Goal: Task Accomplishment & Management: Use online tool/utility

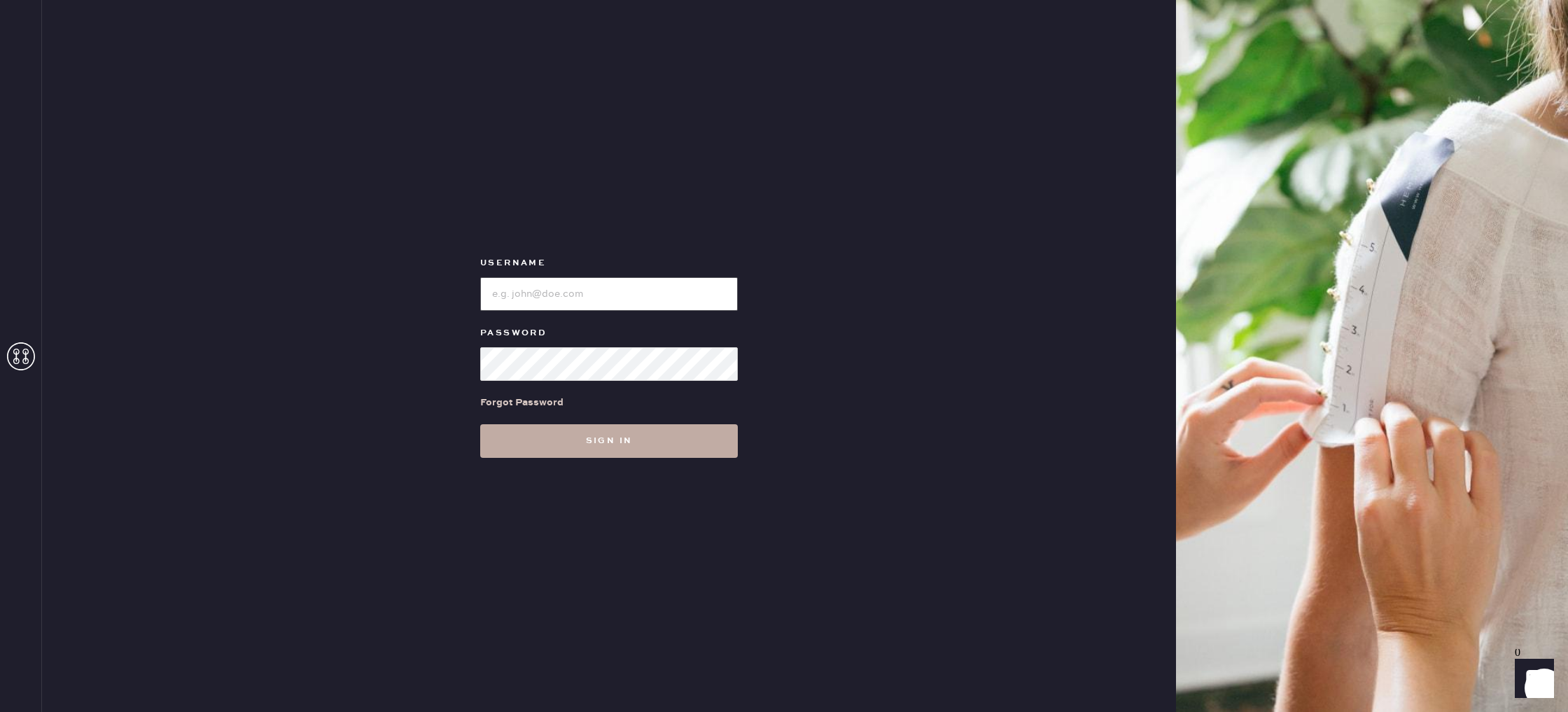
type input "reformationlowereastside"
click at [683, 450] on button "Sign in" at bounding box center [609, 441] width 258 height 34
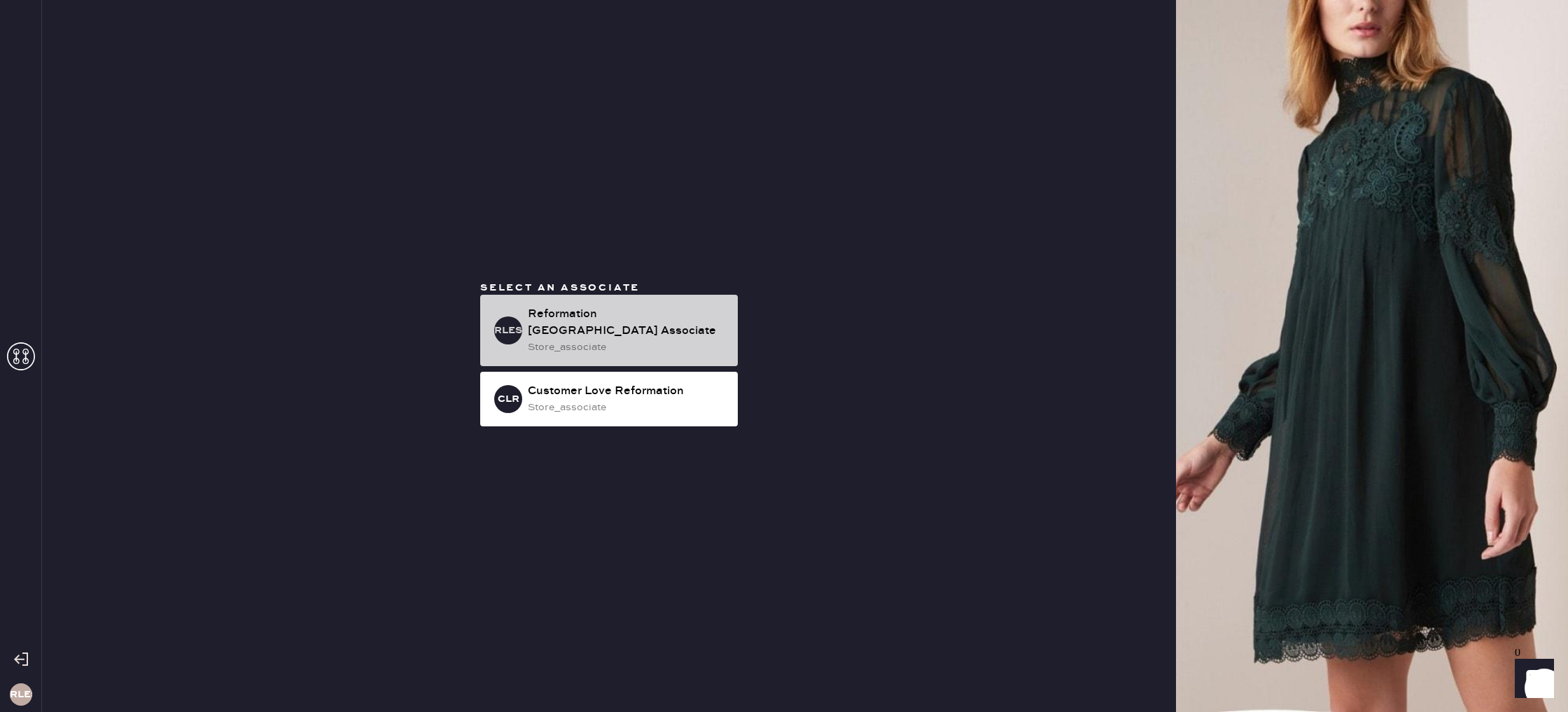
click at [574, 300] on div "RLESA Reformation [GEOGRAPHIC_DATA] Associate store_associate" at bounding box center [609, 330] width 258 height 71
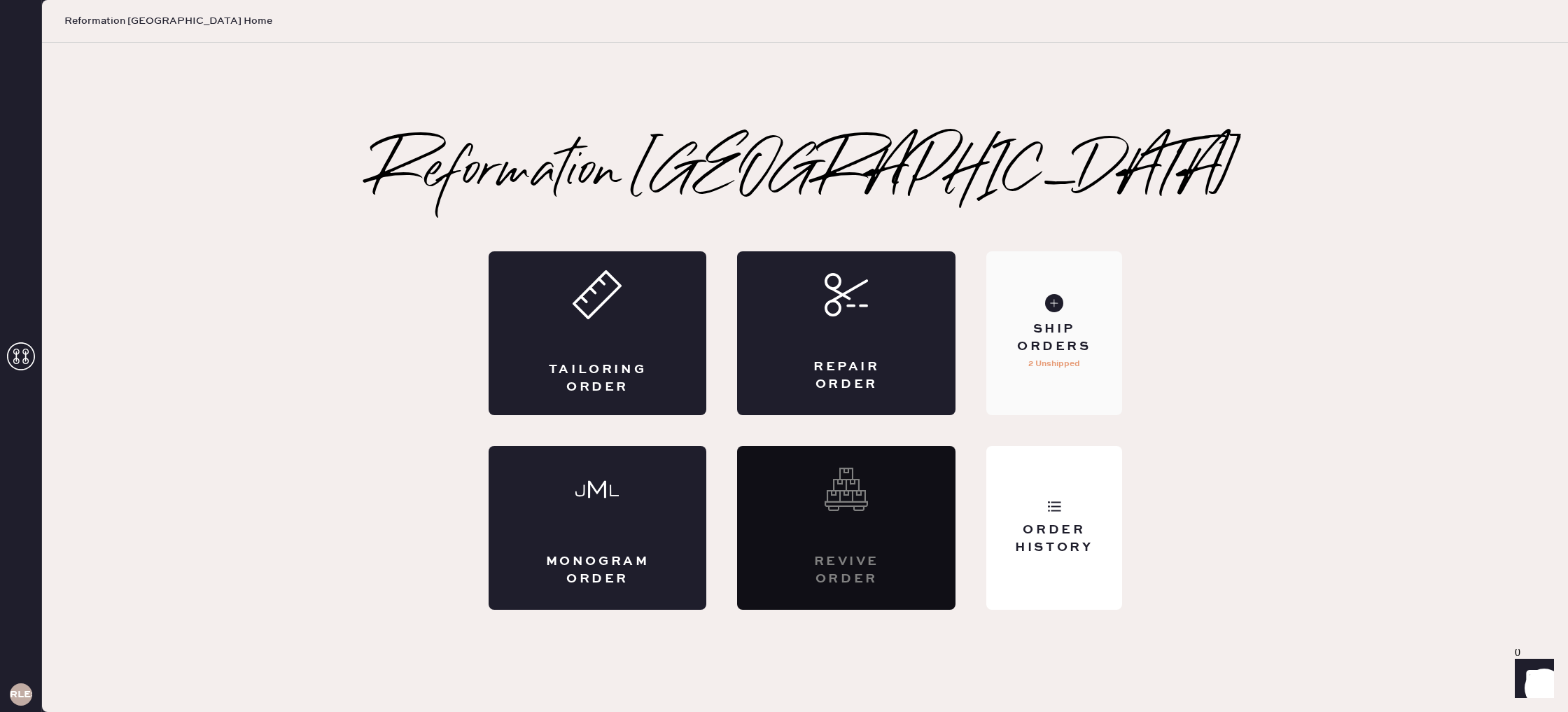
click at [1054, 351] on div "Ship Orders" at bounding box center [1054, 338] width 113 height 35
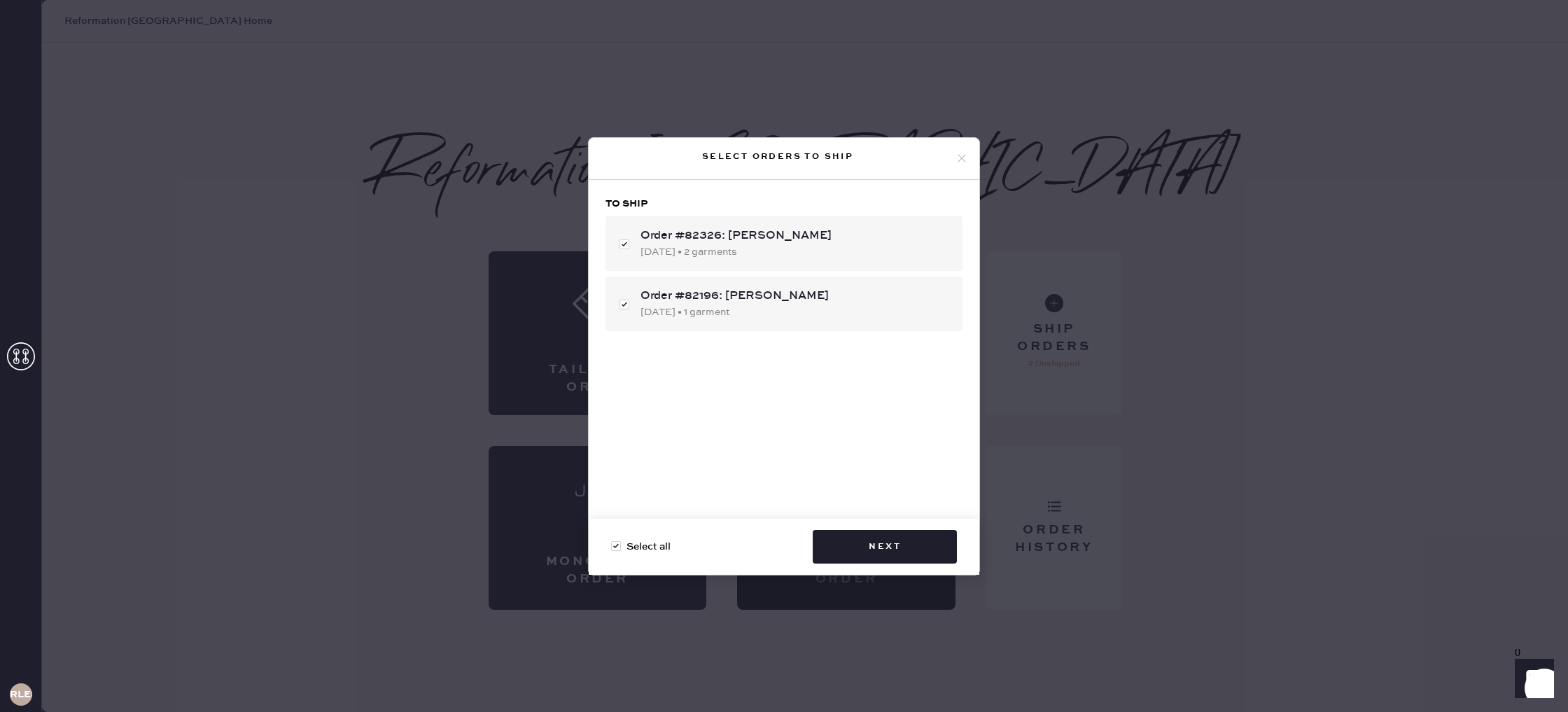
click at [961, 157] on icon at bounding box center [961, 158] width 13 height 13
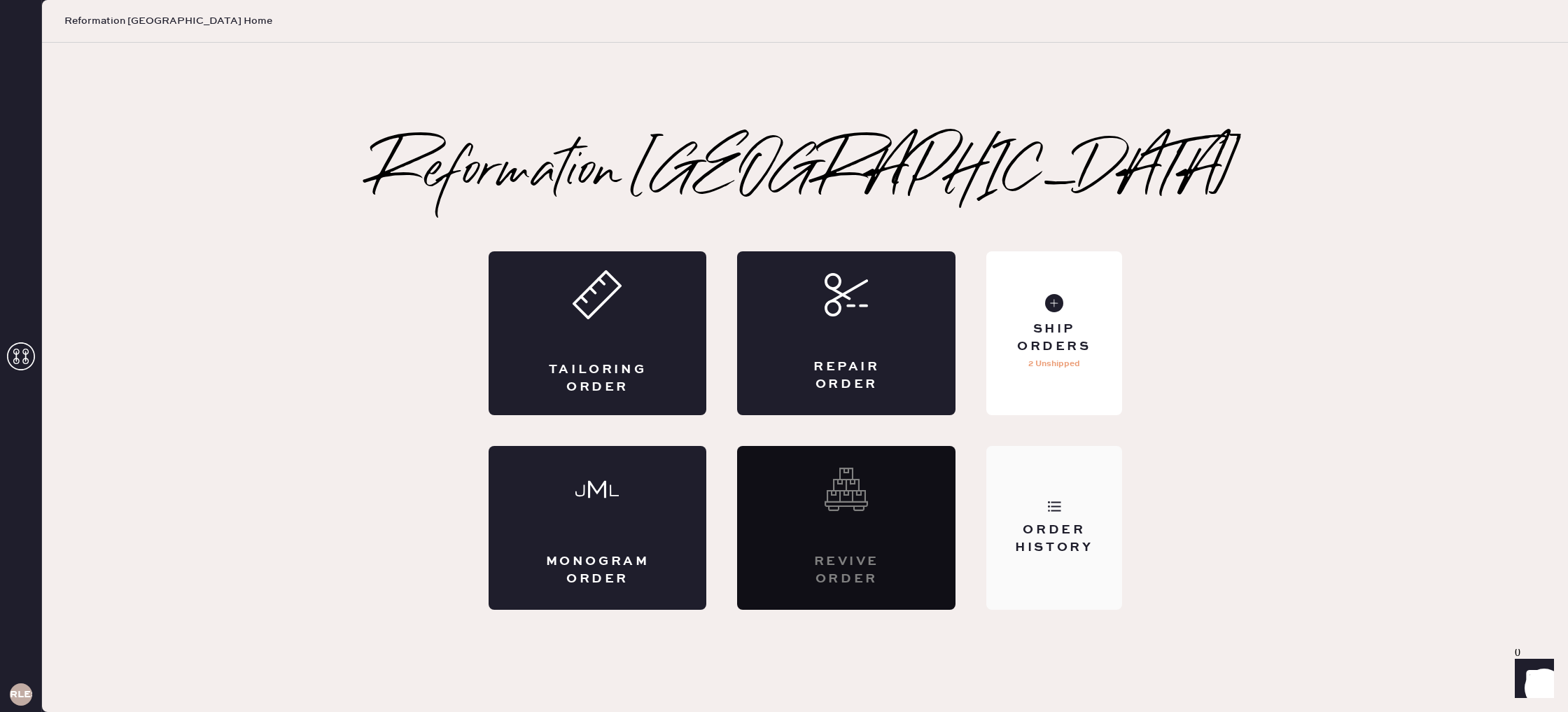
click at [1095, 581] on div "Order History" at bounding box center [1054, 528] width 135 height 164
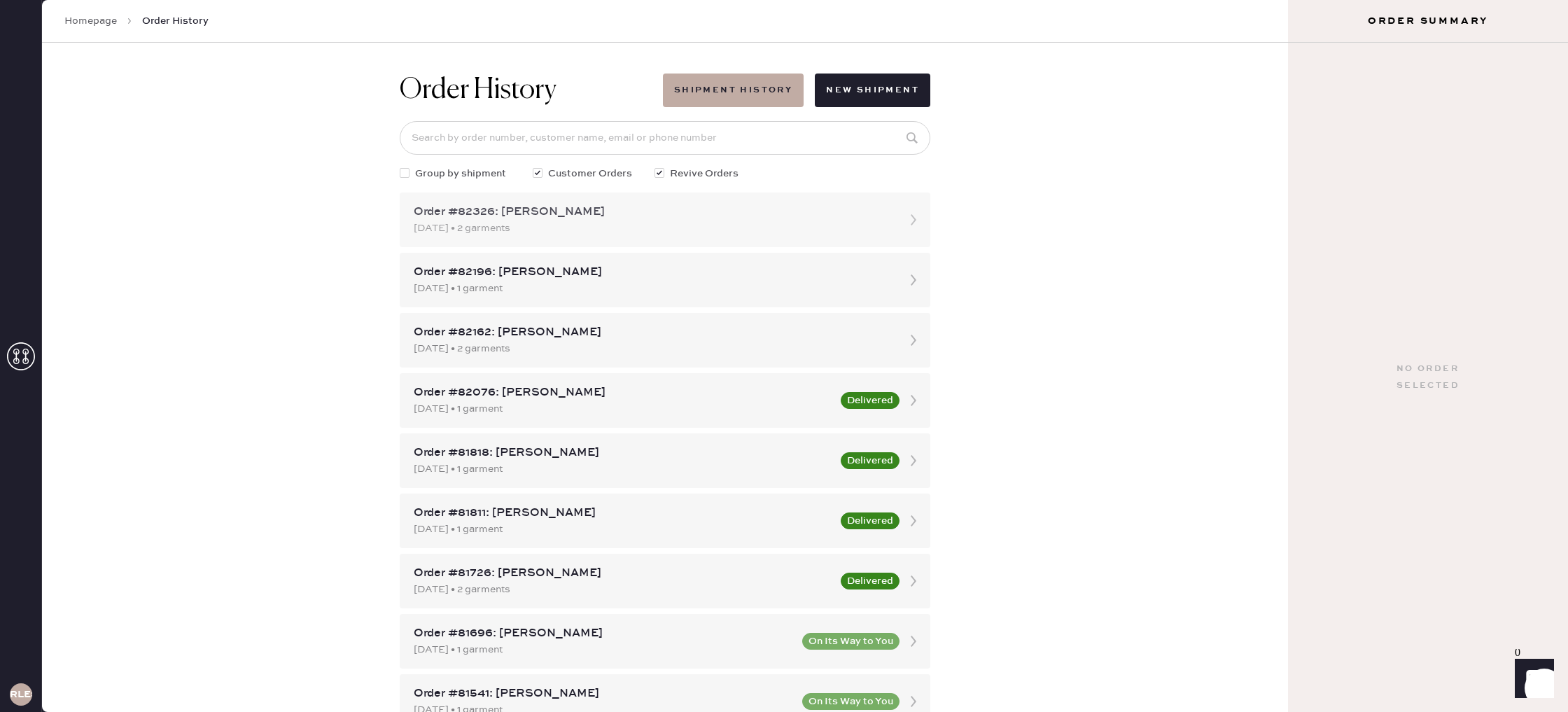
click at [650, 235] on div "[DATE] • 2 garments" at bounding box center [652, 228] width 477 height 16
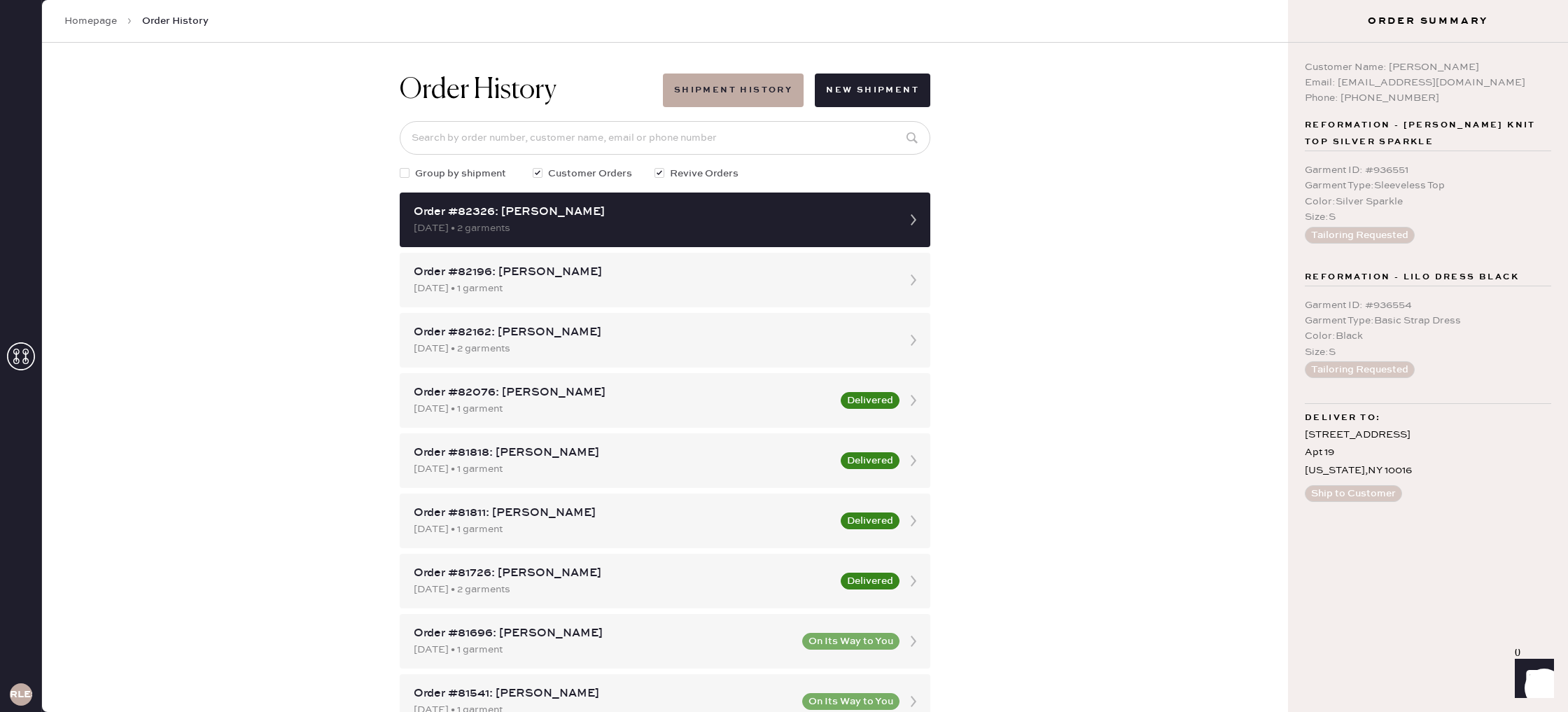
click at [1387, 127] on span "Reformation - [PERSON_NAME] Knit Top Silver Sparkle" at bounding box center [1428, 133] width 246 height 34
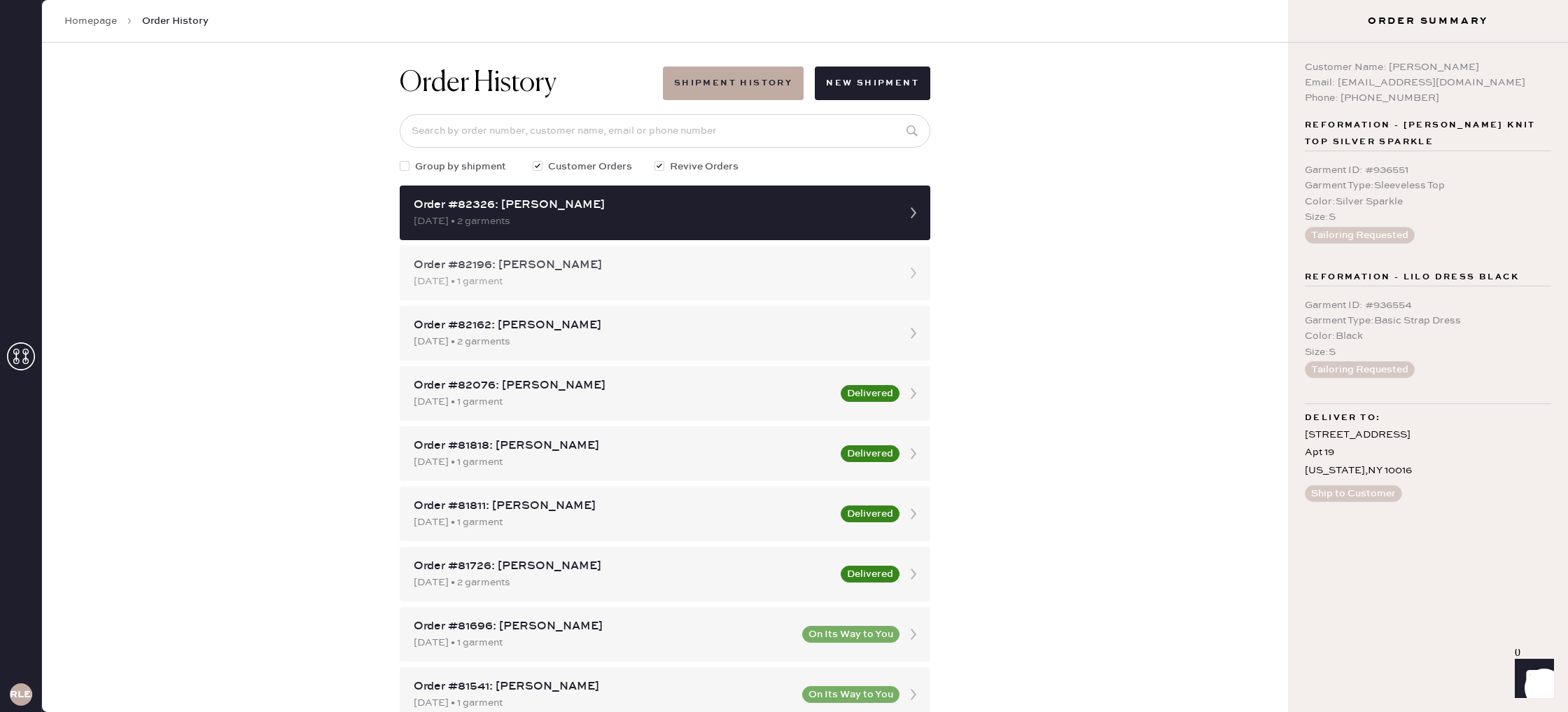
scroll to position [2, 0]
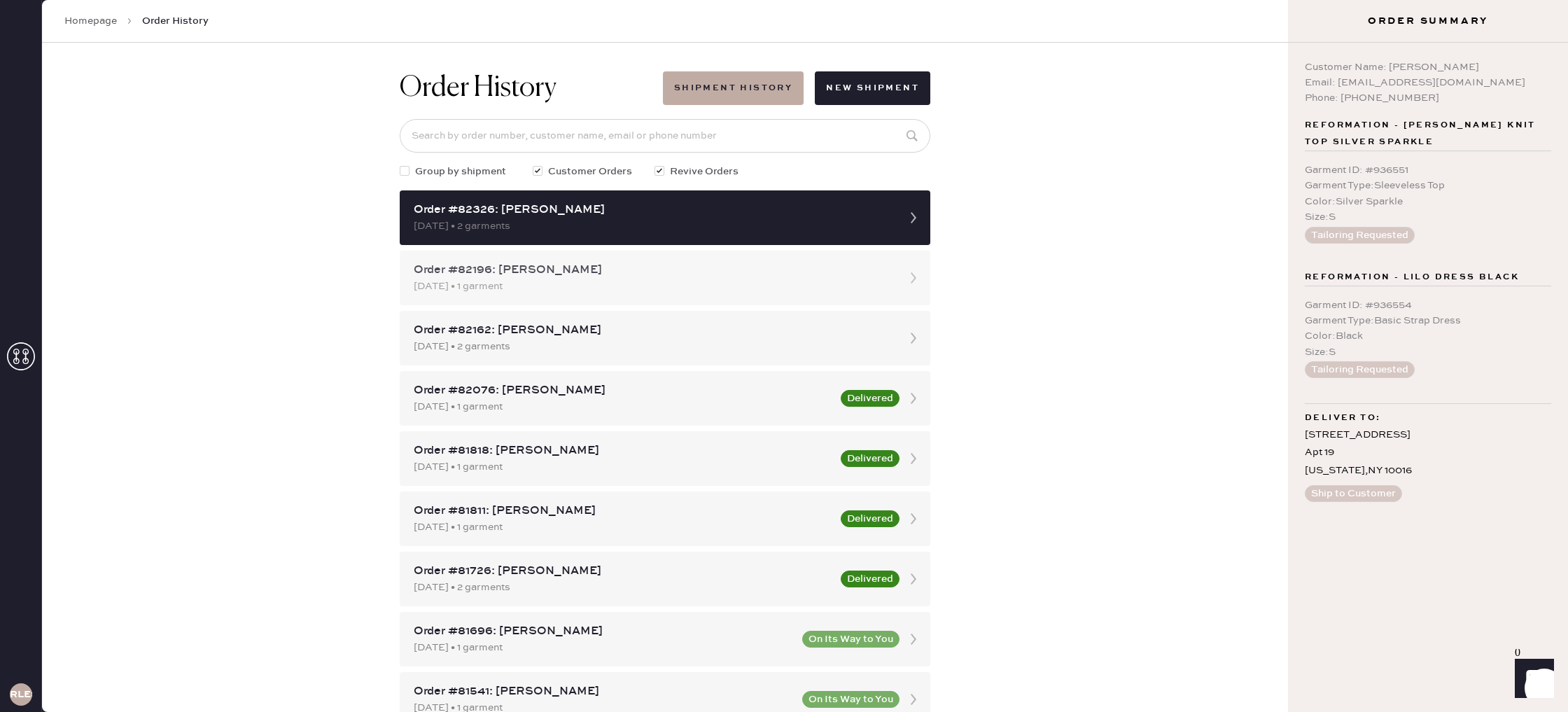
click at [891, 274] on div "Order #82196: [PERSON_NAME] [DATE] • 1 garment" at bounding box center [664, 278] width 531 height 55
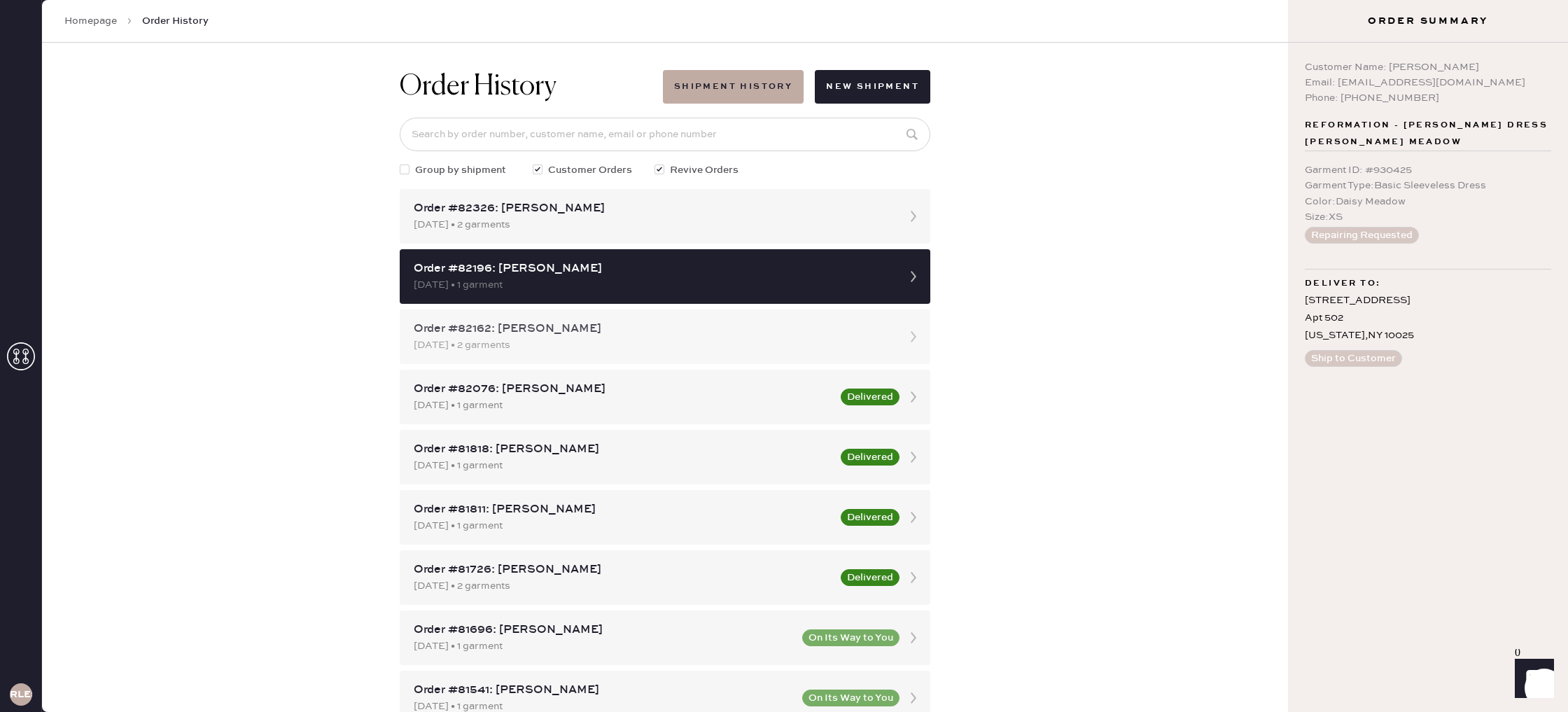
scroll to position [2, 0]
click at [899, 321] on div "Order #82162: [PERSON_NAME] [DATE] • 2 garments" at bounding box center [664, 337] width 531 height 55
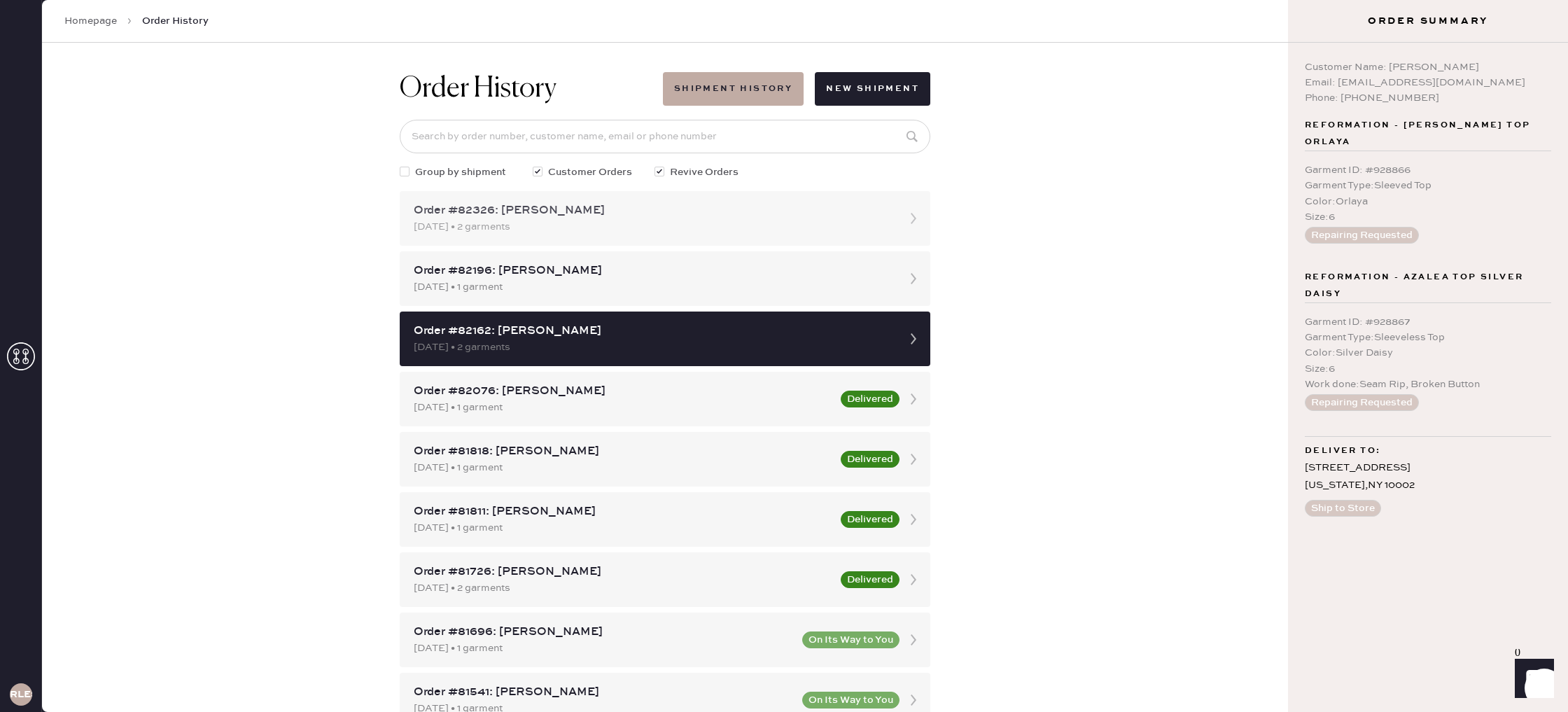
click at [871, 235] on div "Order #82326: [PERSON_NAME] [DATE] • 2 garments" at bounding box center [664, 219] width 531 height 55
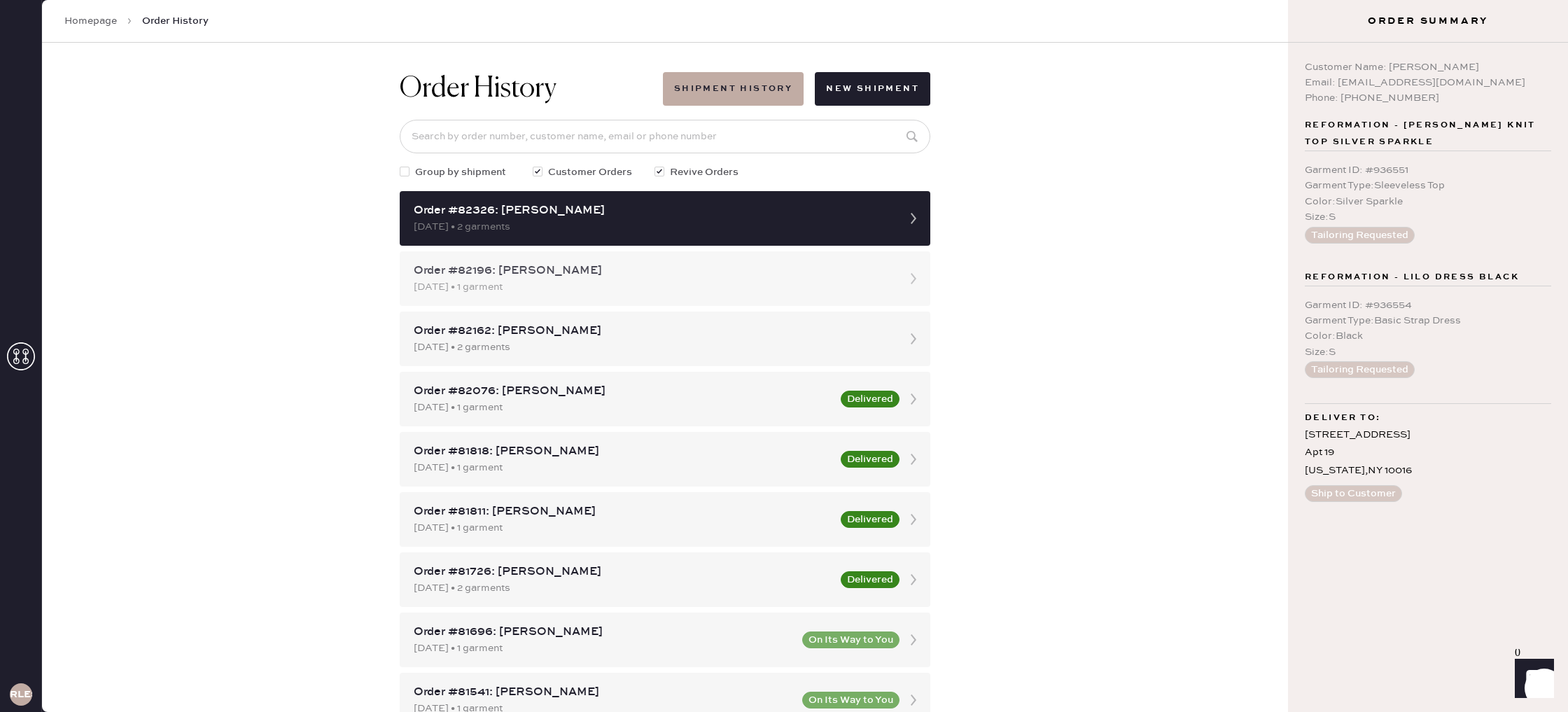
scroll to position [3, 0]
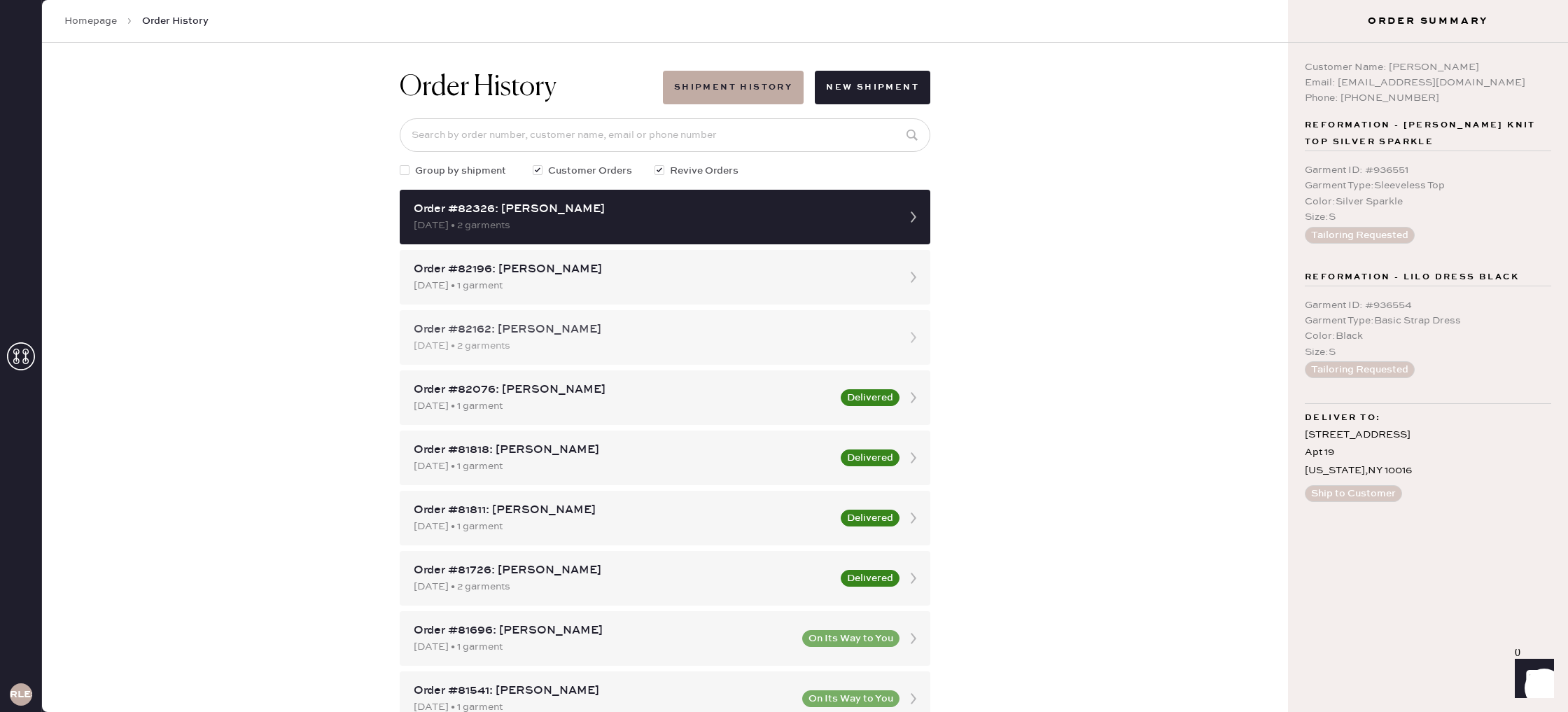
click at [842, 338] on div "[DATE] • 2 garments" at bounding box center [652, 346] width 477 height 16
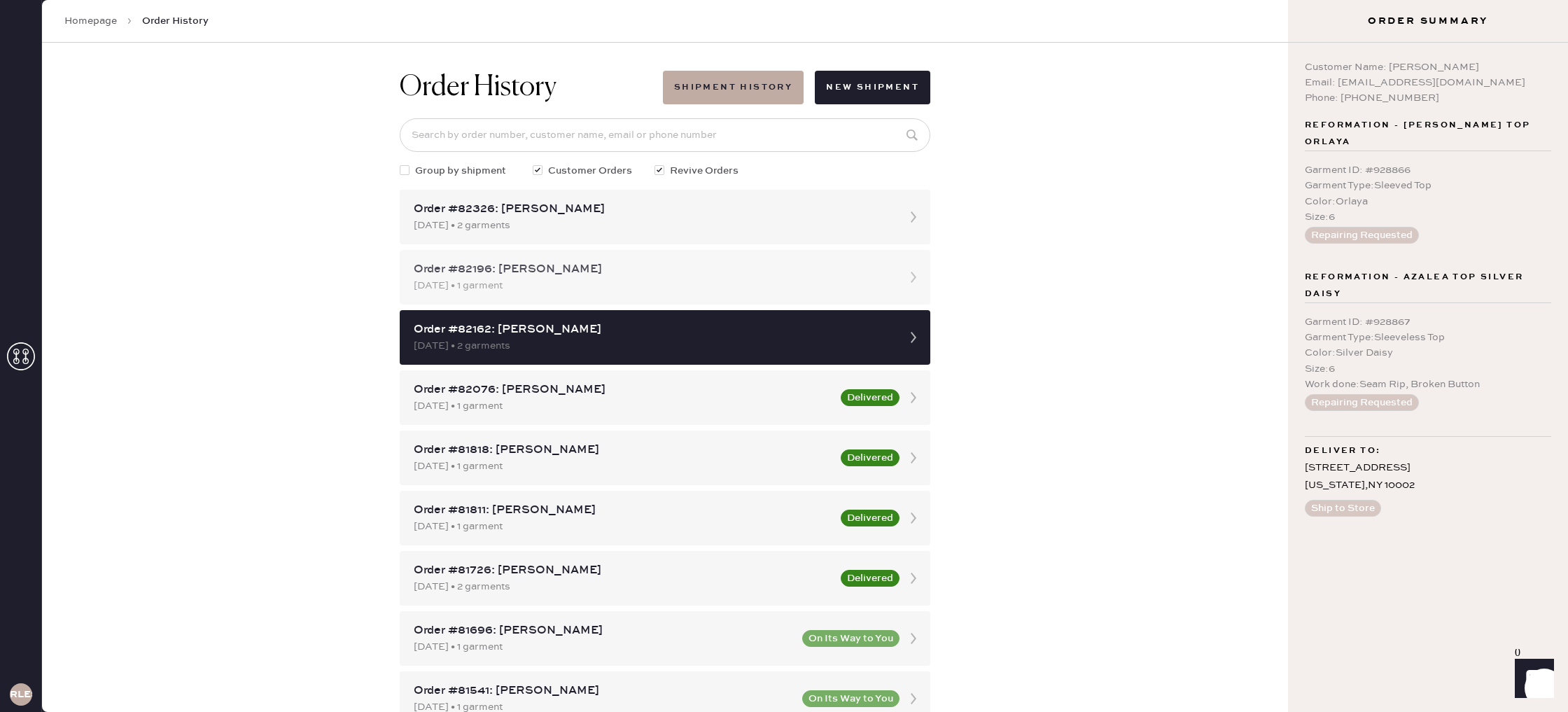
click at [809, 291] on div "[DATE] • 1 garment" at bounding box center [652, 286] width 477 height 16
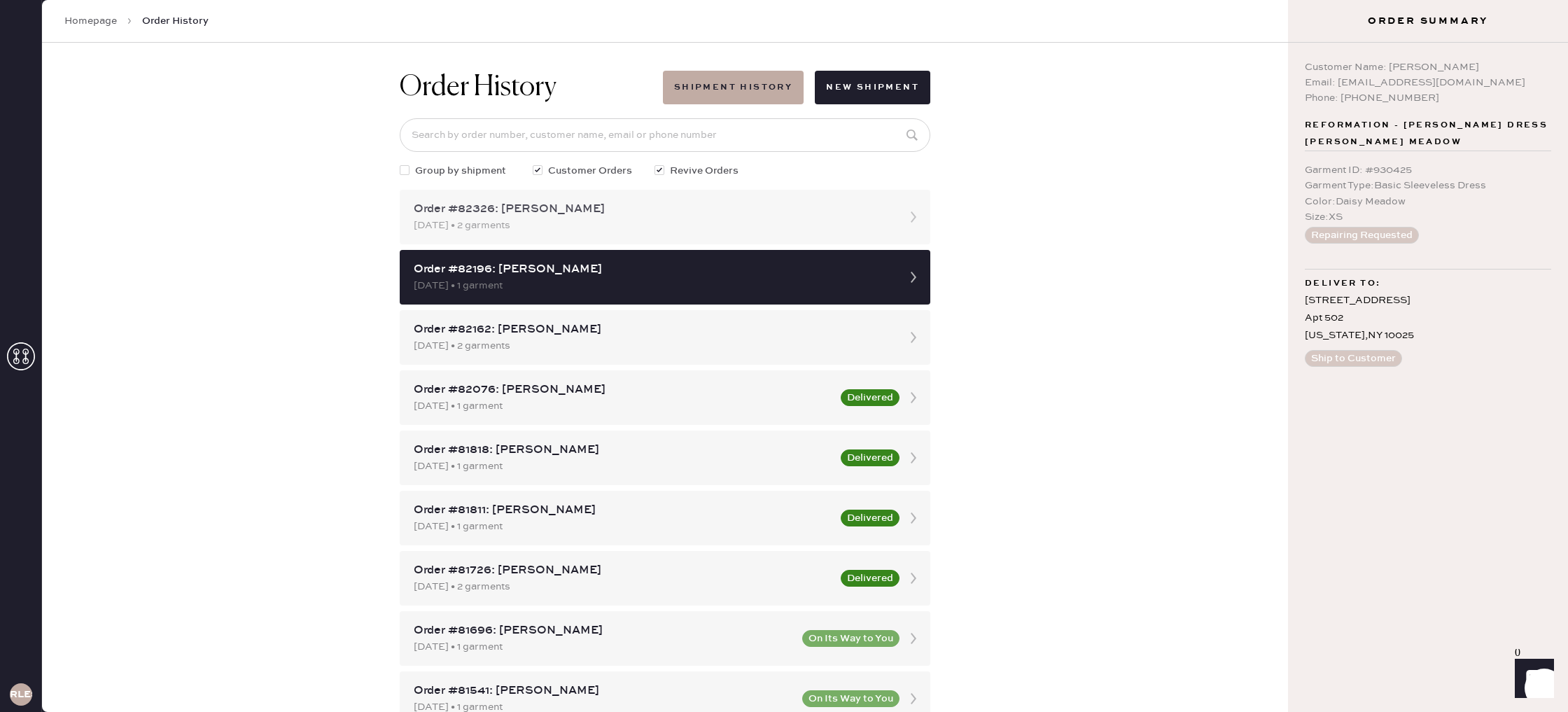
click at [806, 233] on div "Order #82326: [PERSON_NAME] [DATE] • 2 garments" at bounding box center [664, 217] width 531 height 55
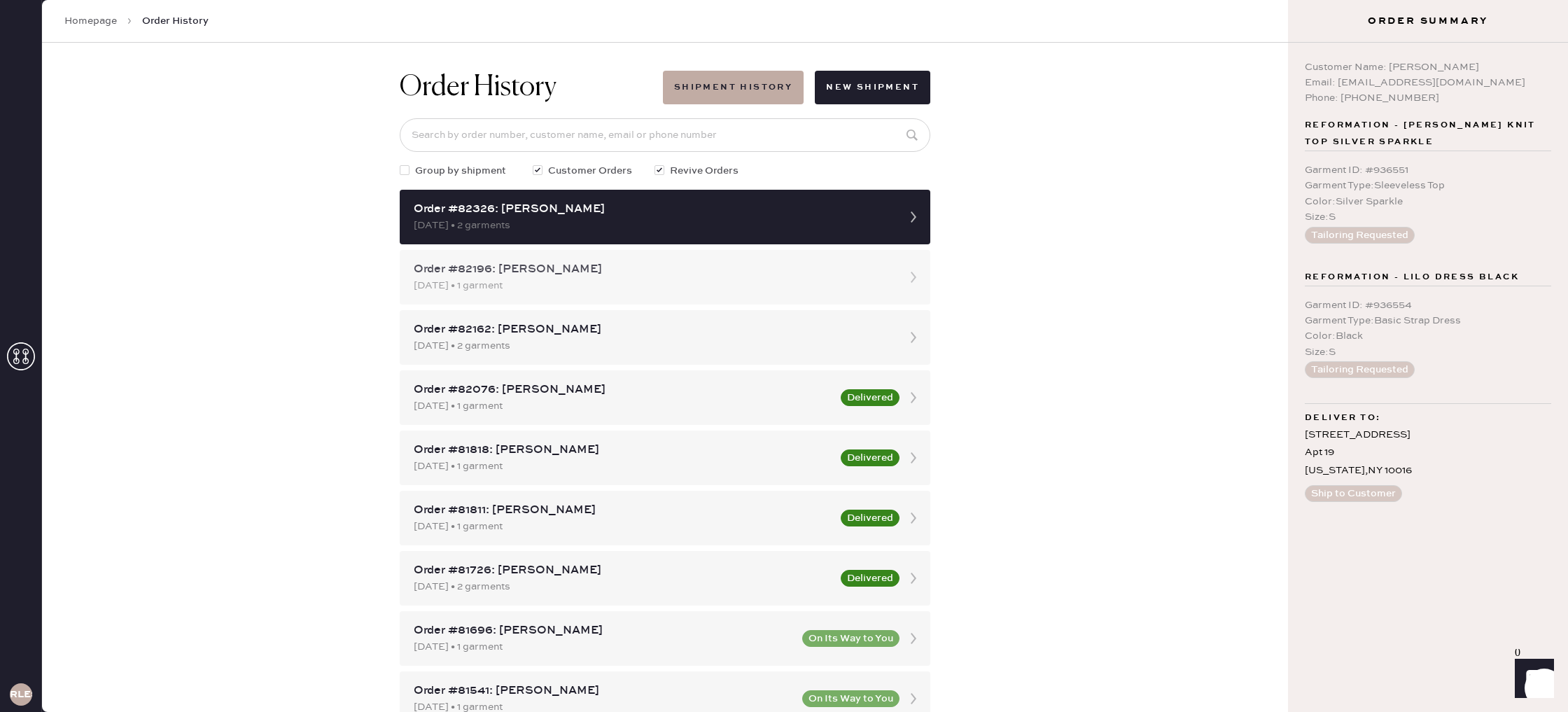
click at [803, 264] on div "Order #82196: [PERSON_NAME]" at bounding box center [652, 269] width 477 height 16
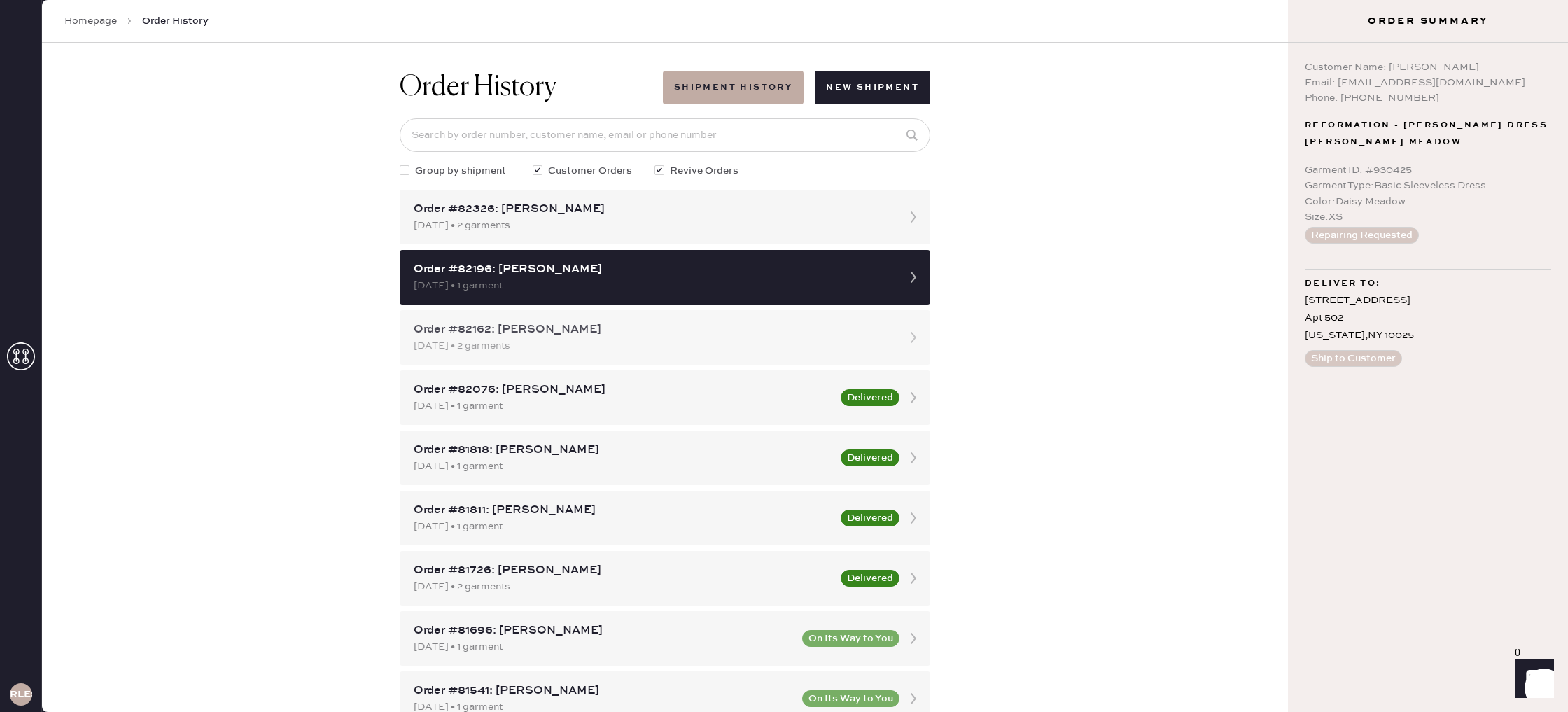
click at [801, 329] on div "Order #82162: [PERSON_NAME]" at bounding box center [652, 329] width 477 height 16
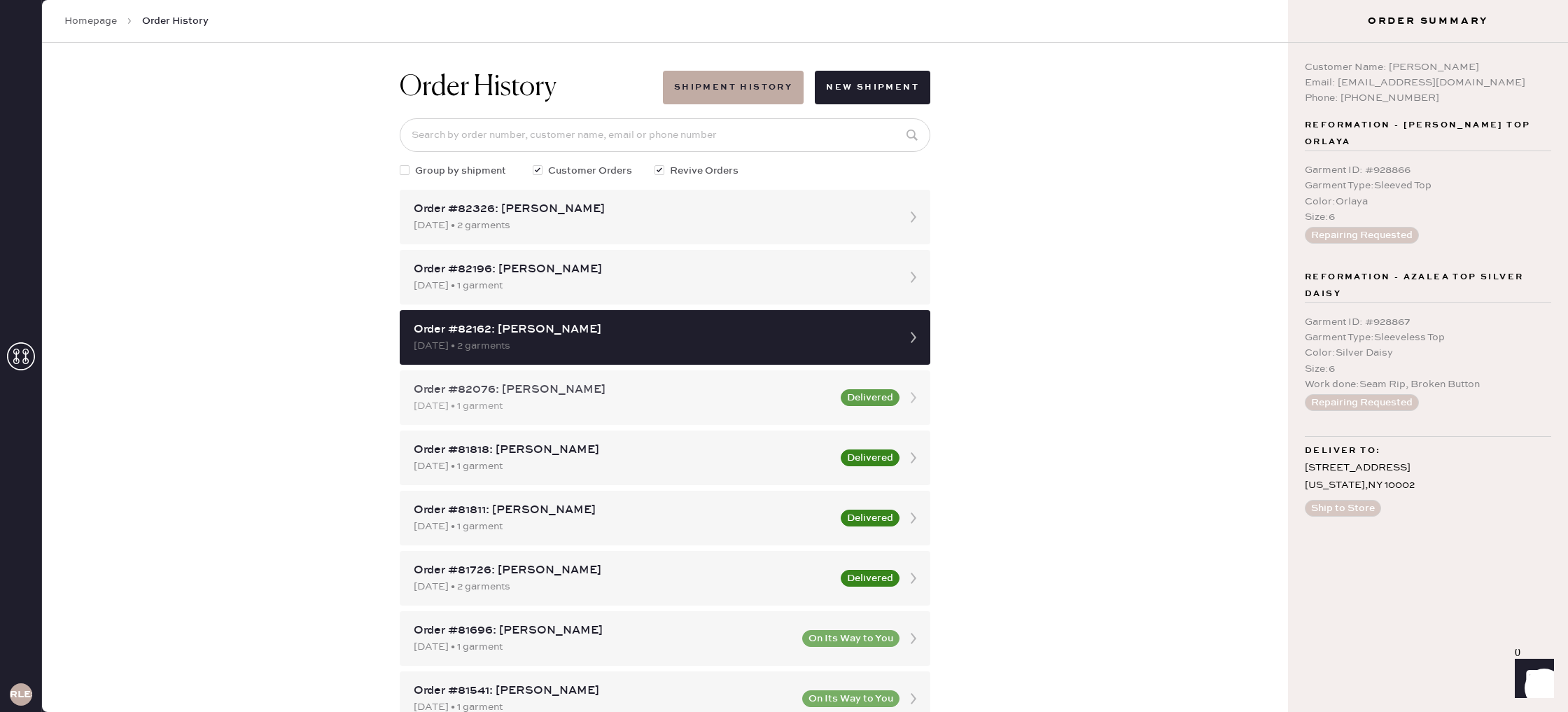
click at [814, 388] on div "Order #82076: [PERSON_NAME]" at bounding box center [623, 390] width 418 height 16
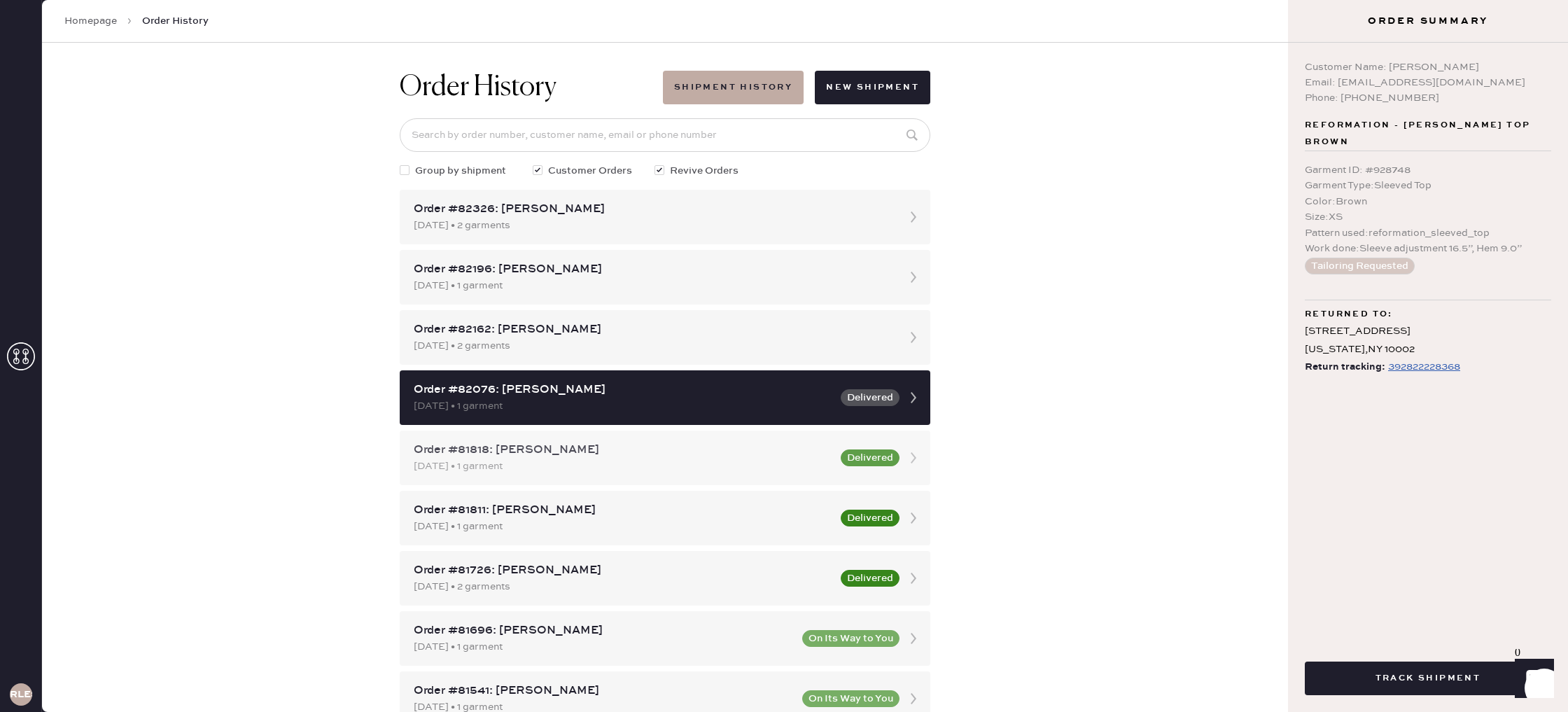
click at [786, 443] on div "Order #81818: [PERSON_NAME]" at bounding box center [623, 450] width 418 height 16
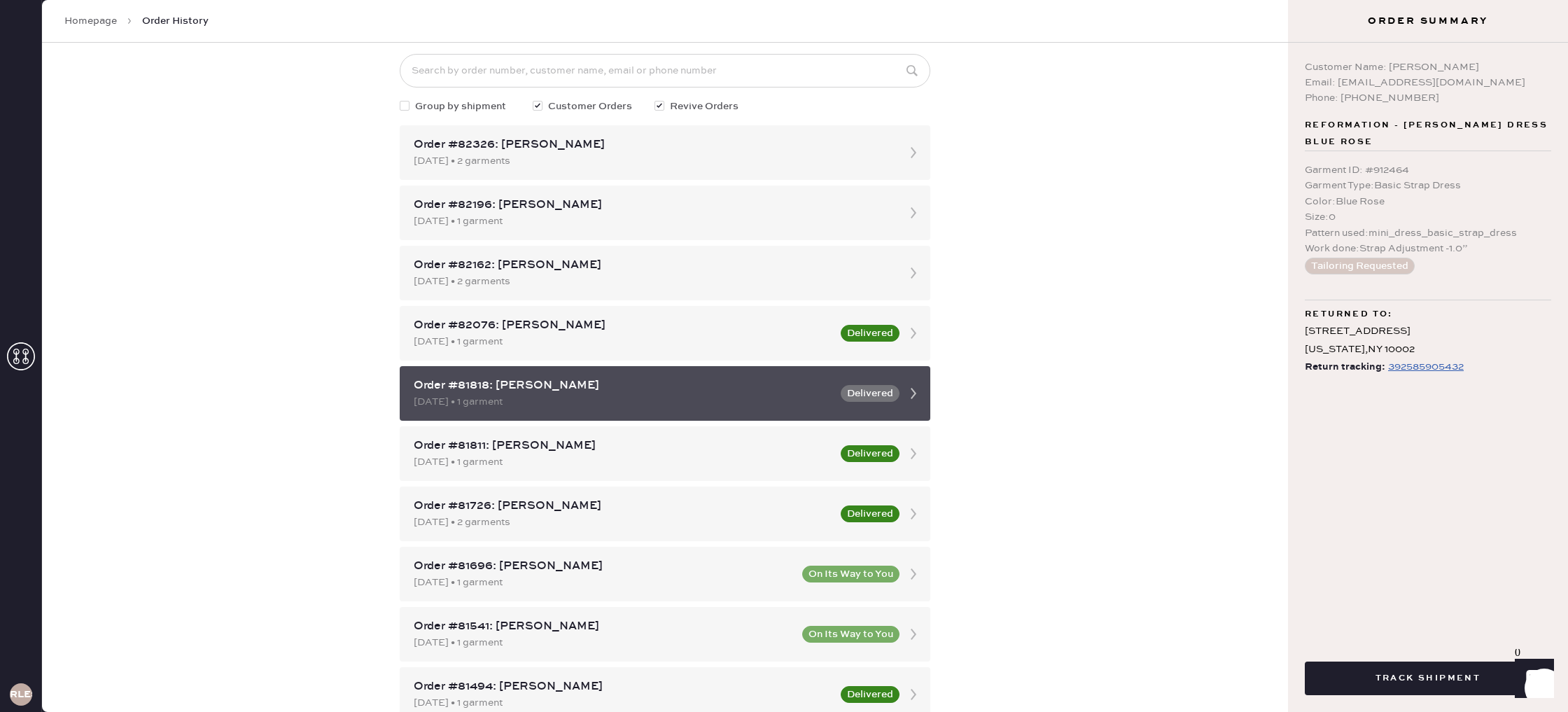
scroll to position [70, 0]
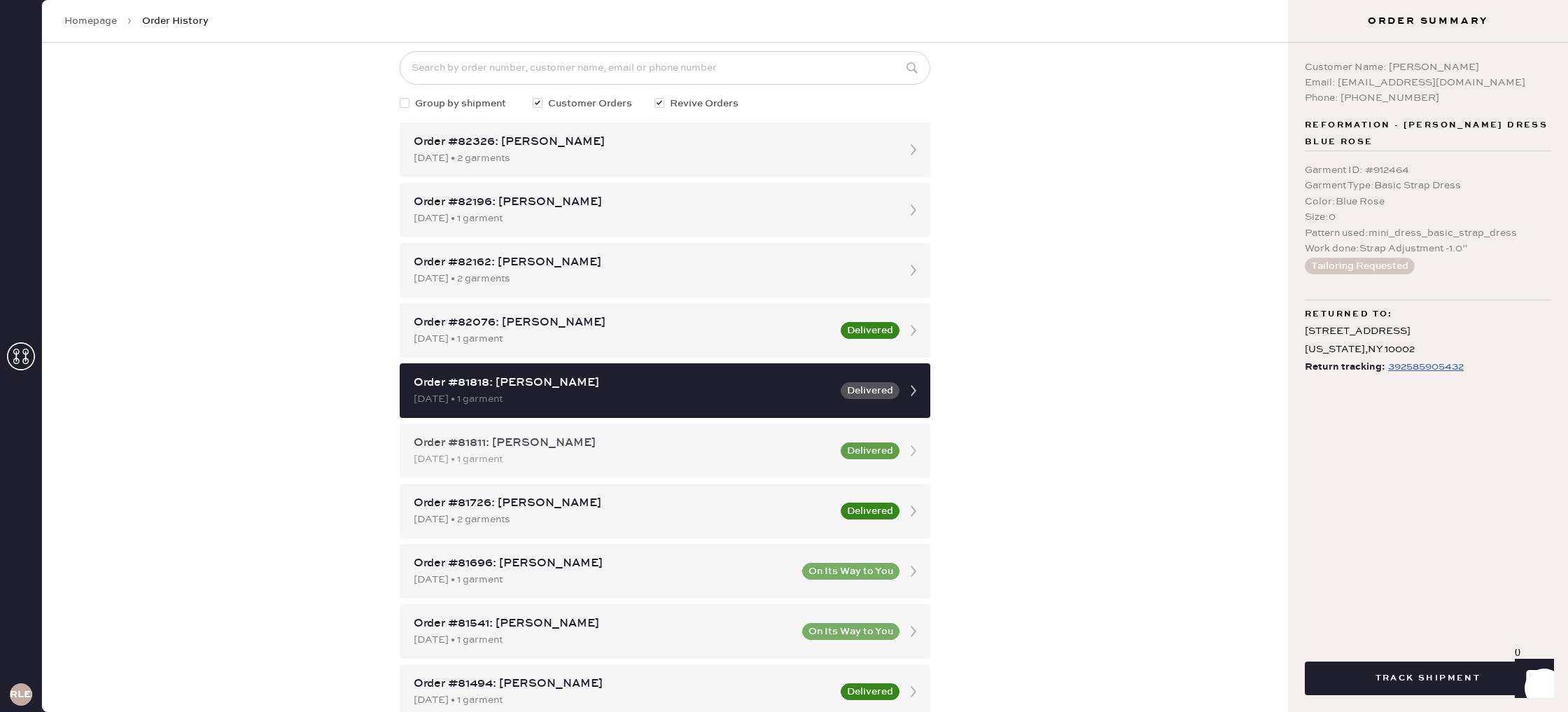
click at [782, 443] on div "Order #81811: [PERSON_NAME]" at bounding box center [623, 443] width 418 height 16
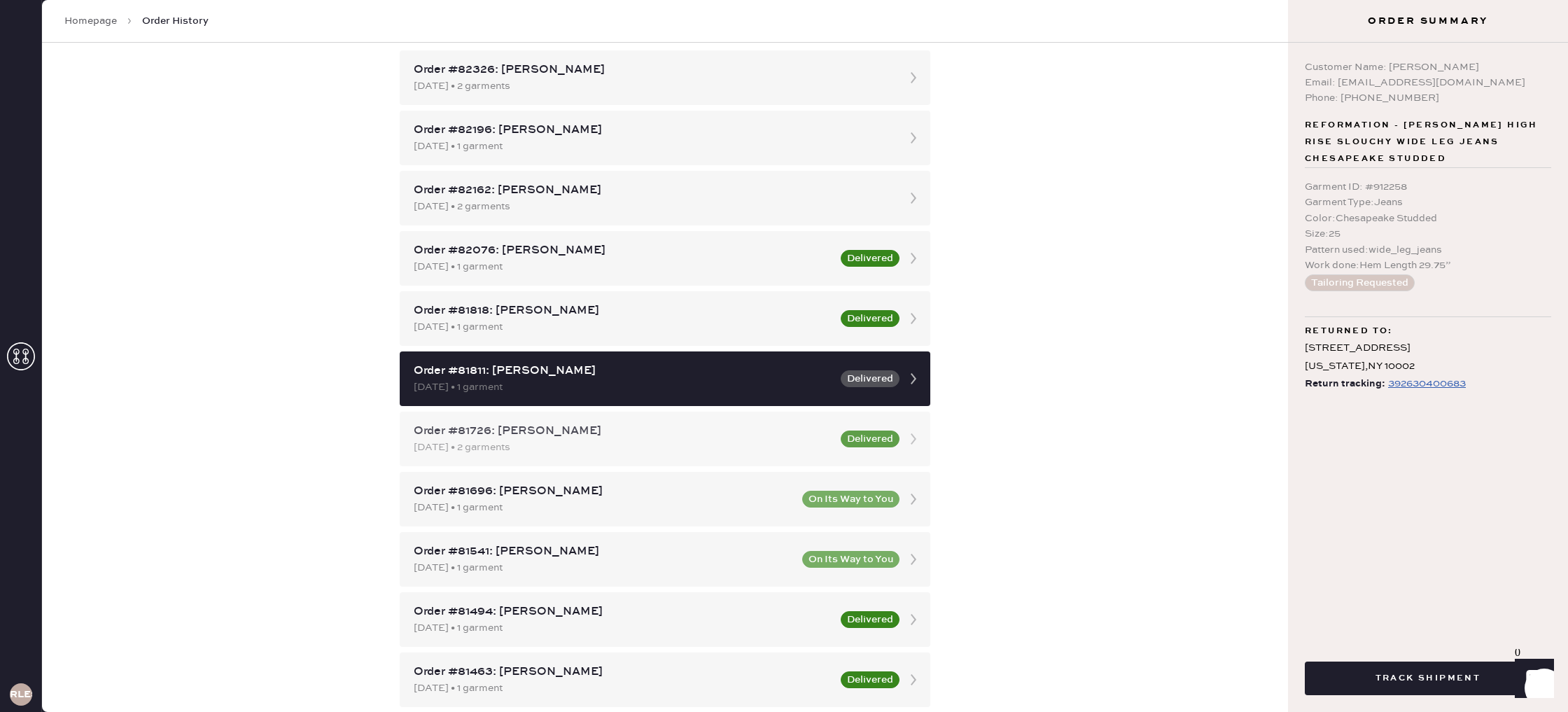
click at [773, 438] on div "Order #81726: [PERSON_NAME]" at bounding box center [623, 431] width 418 height 16
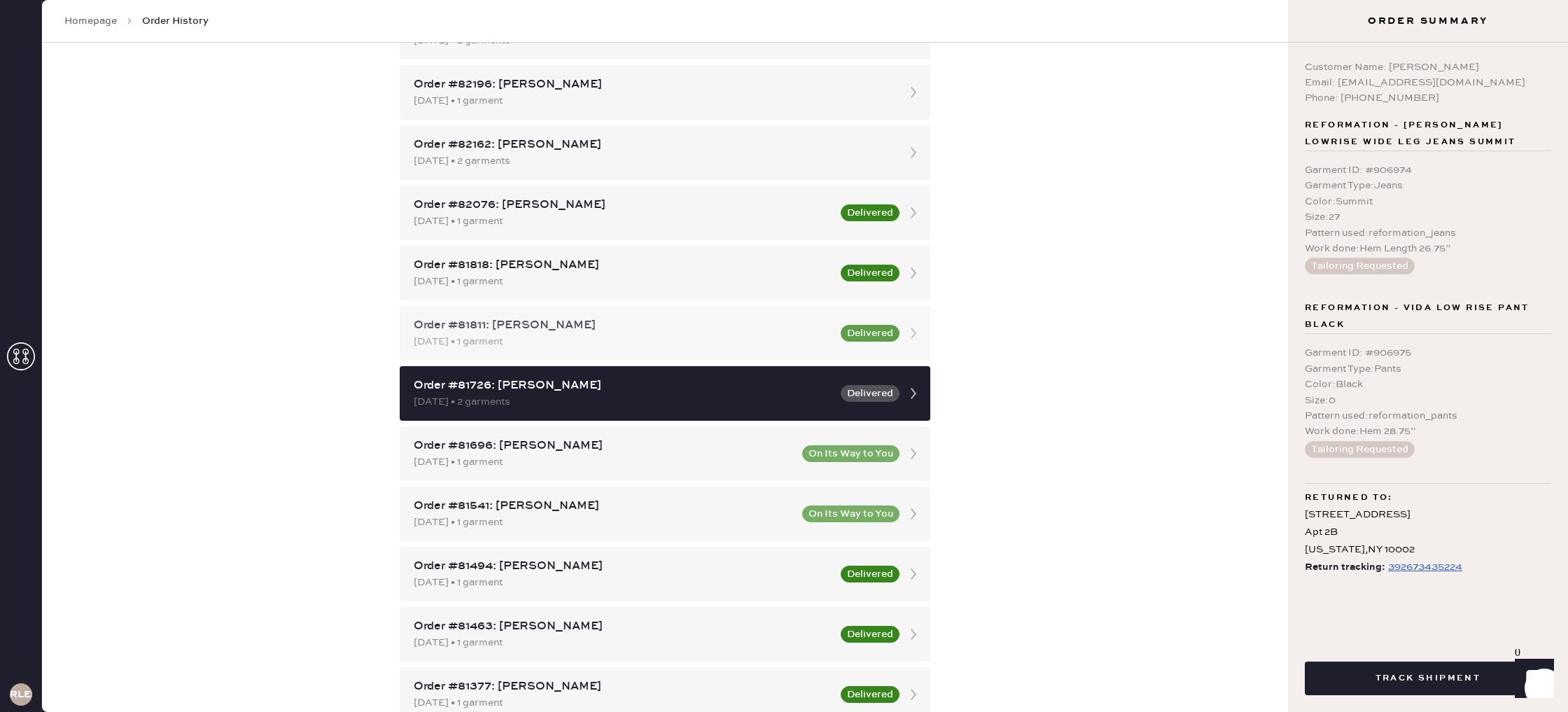
scroll to position [202, 0]
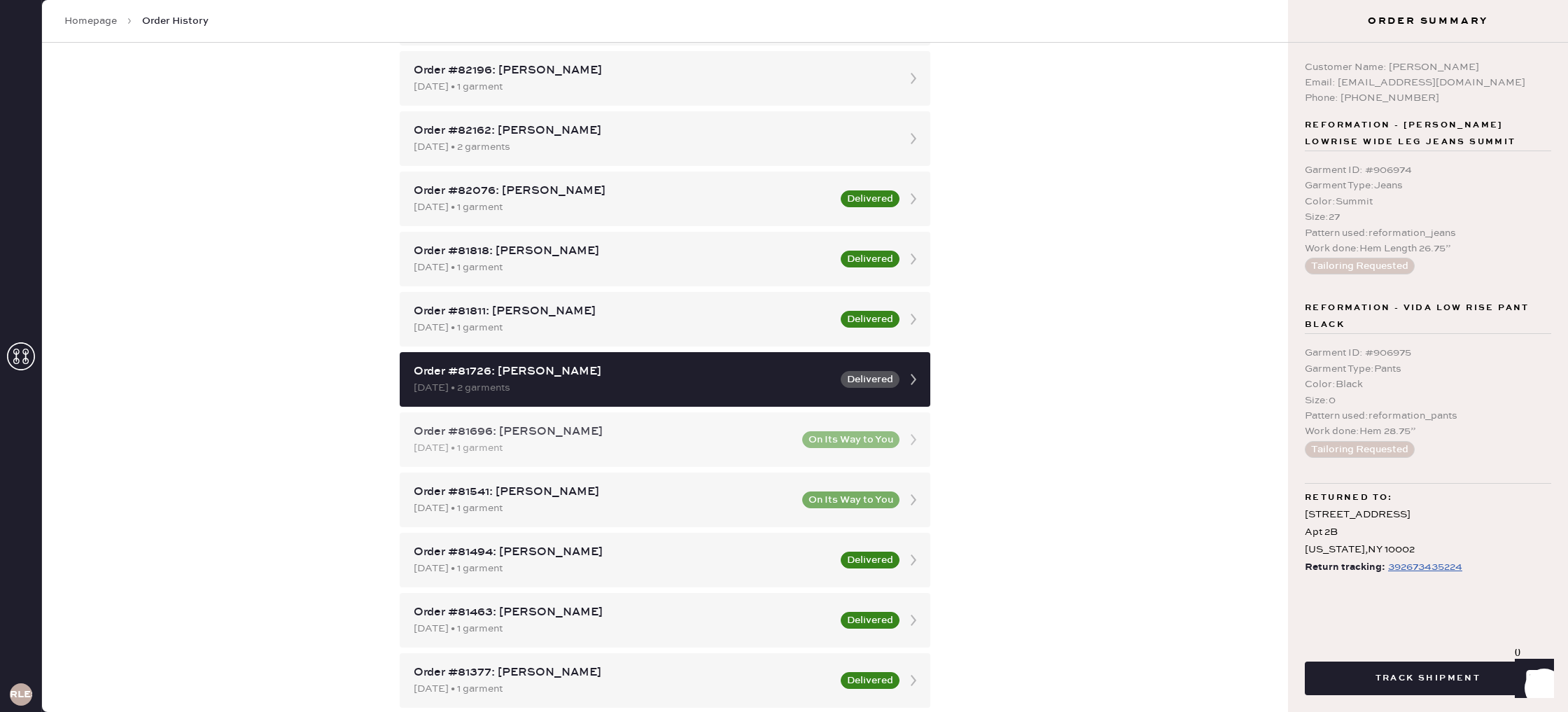
click at [680, 452] on div "[DATE] • 1 garment" at bounding box center [603, 449] width 380 height 16
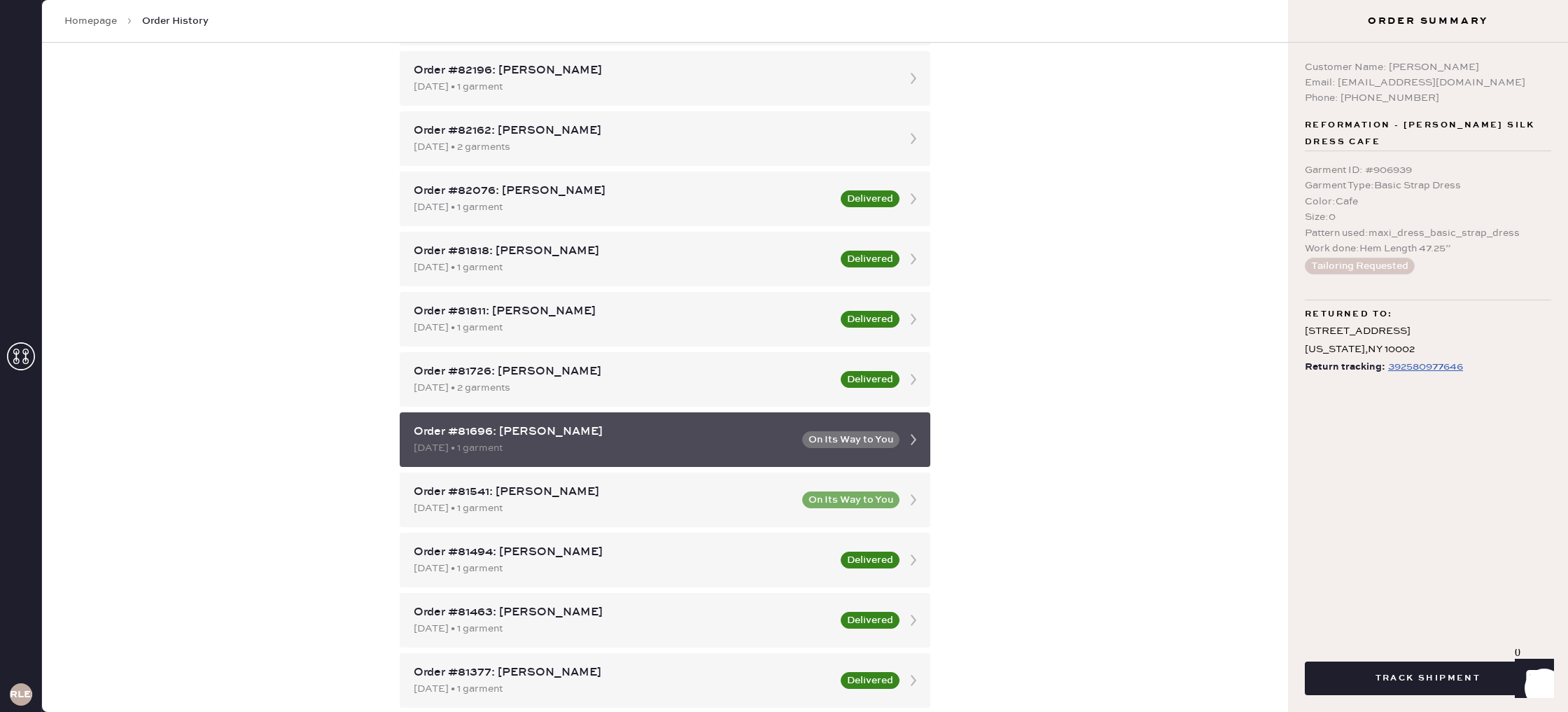
scroll to position [197, 0]
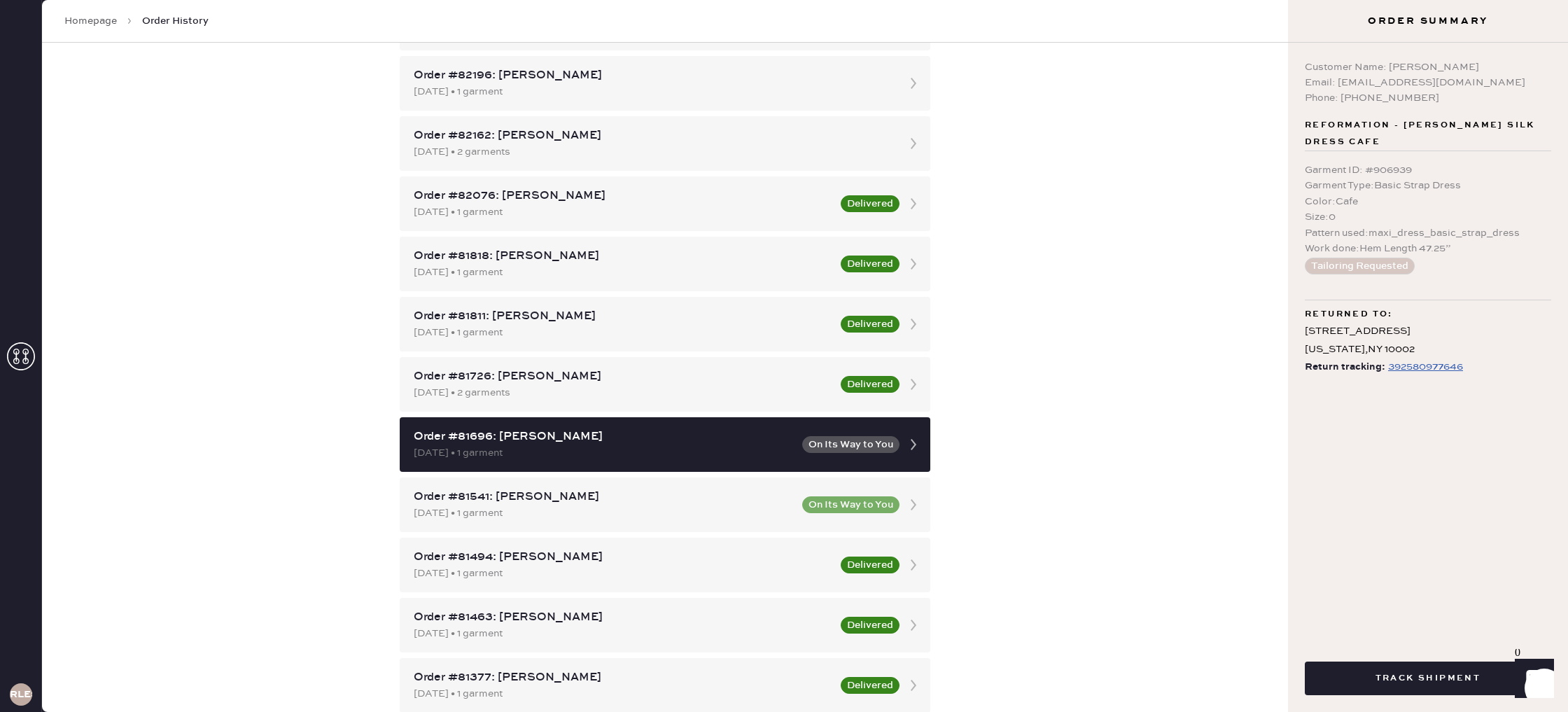
click at [679, 499] on div "Order #81541: [PERSON_NAME]" at bounding box center [603, 497] width 380 height 16
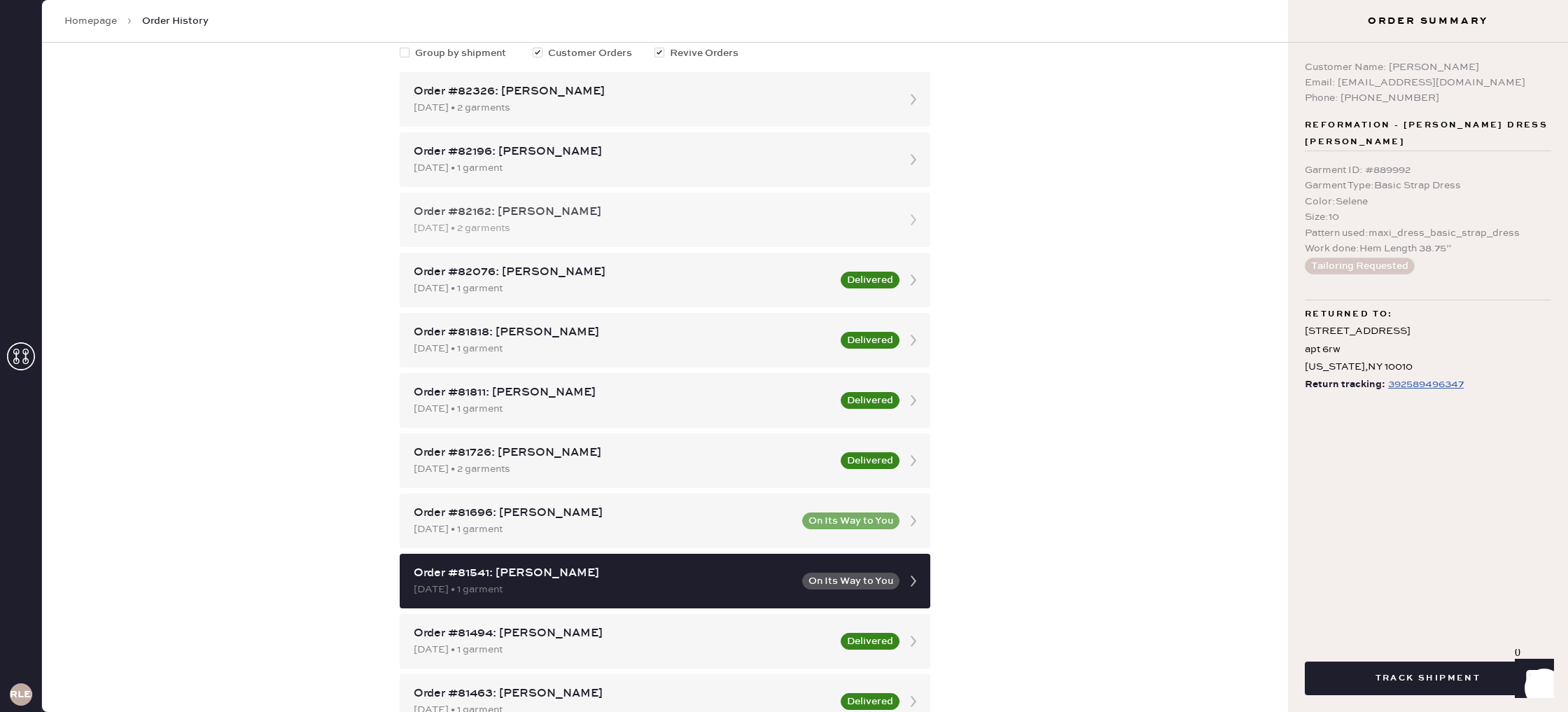
scroll to position [24, 0]
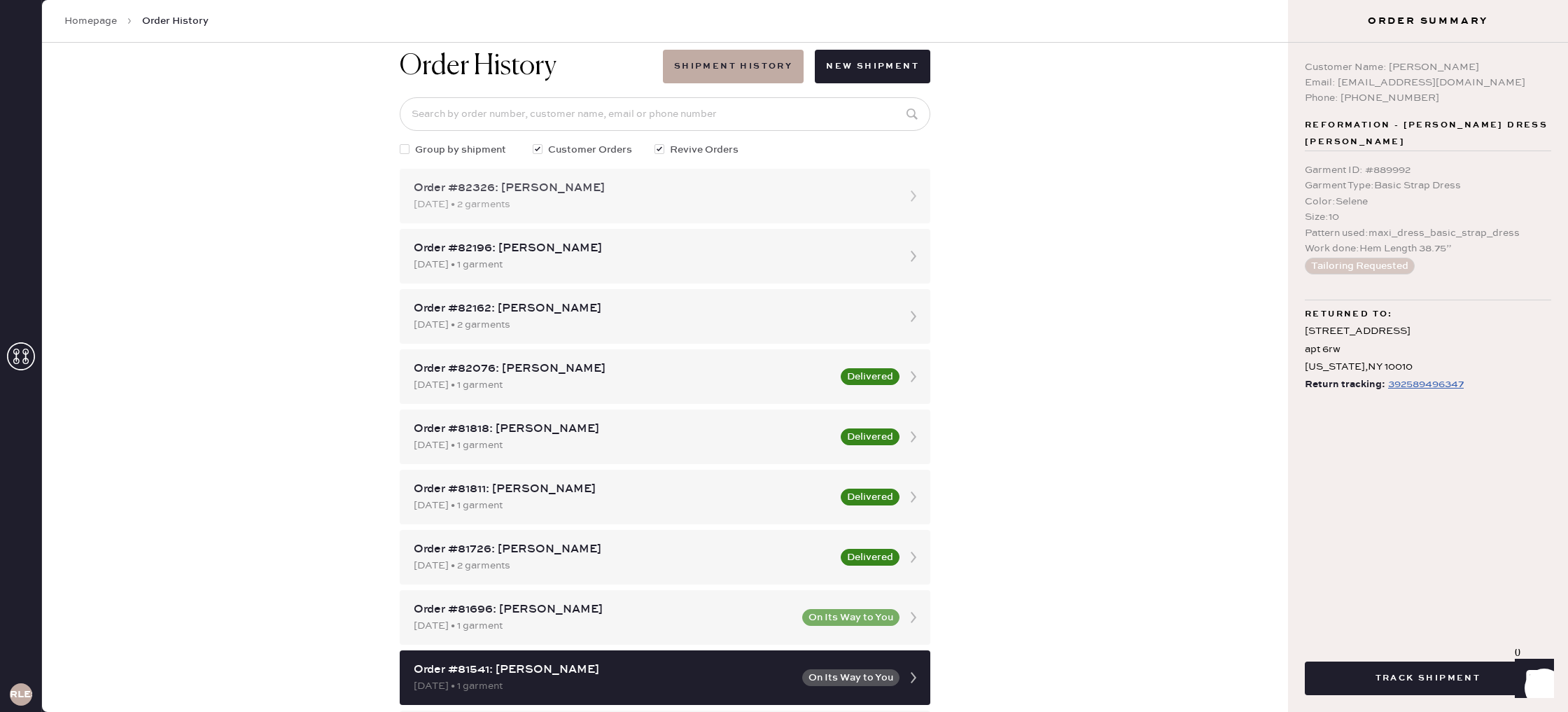
click at [637, 213] on div "Order #82326: [PERSON_NAME] [DATE] • 2 garments" at bounding box center [664, 196] width 531 height 55
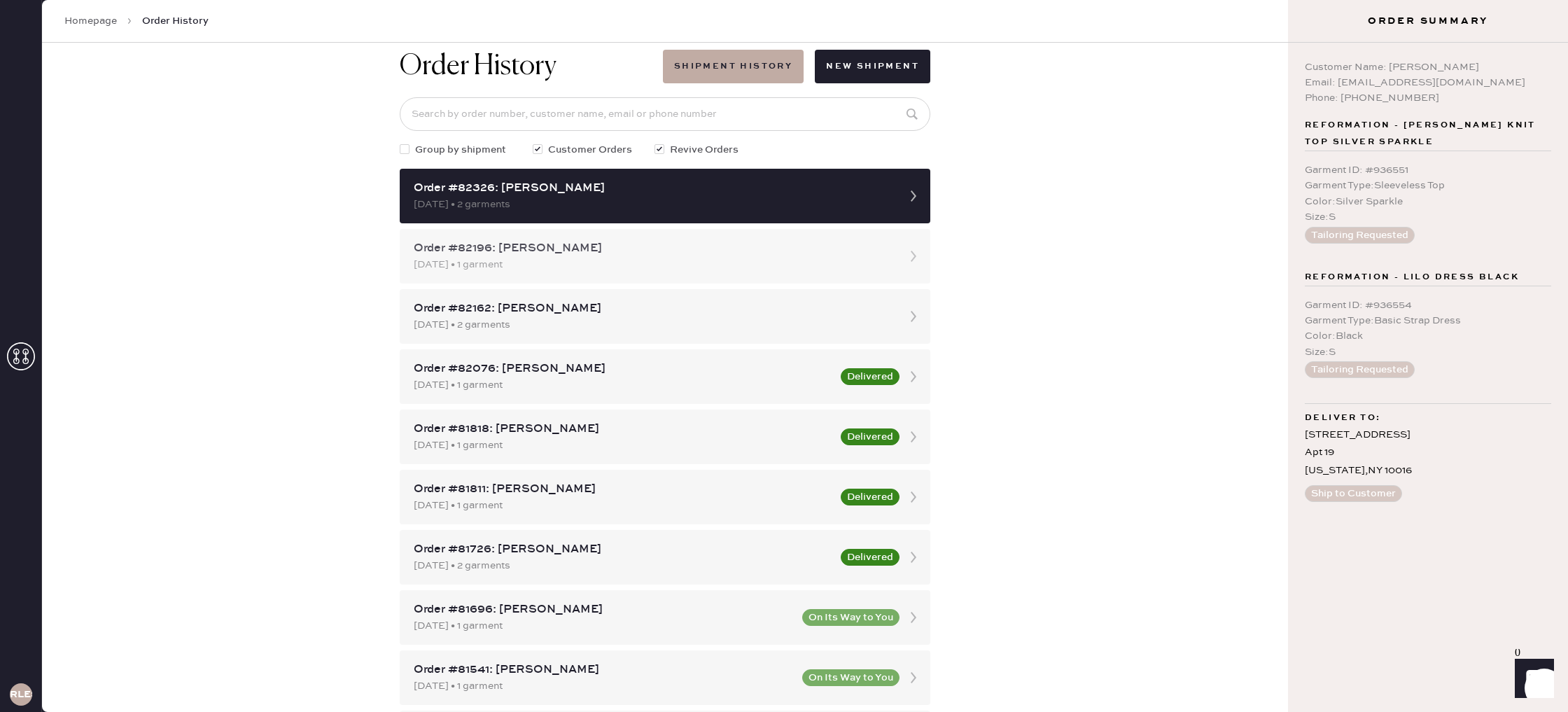
click at [639, 240] on div "Order #82196: [PERSON_NAME]" at bounding box center [652, 248] width 477 height 16
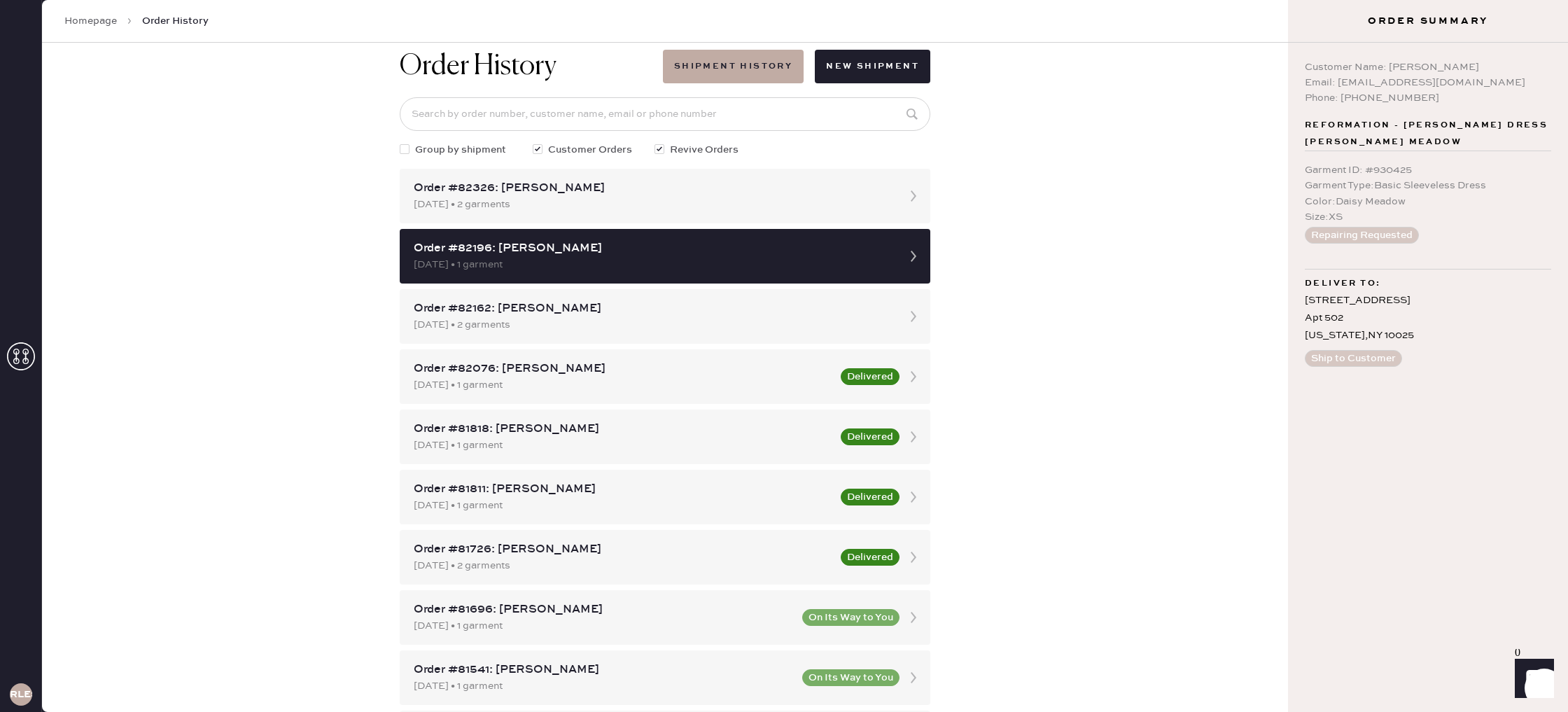
click at [653, 206] on div "[DATE] • 2 garments" at bounding box center [652, 205] width 477 height 16
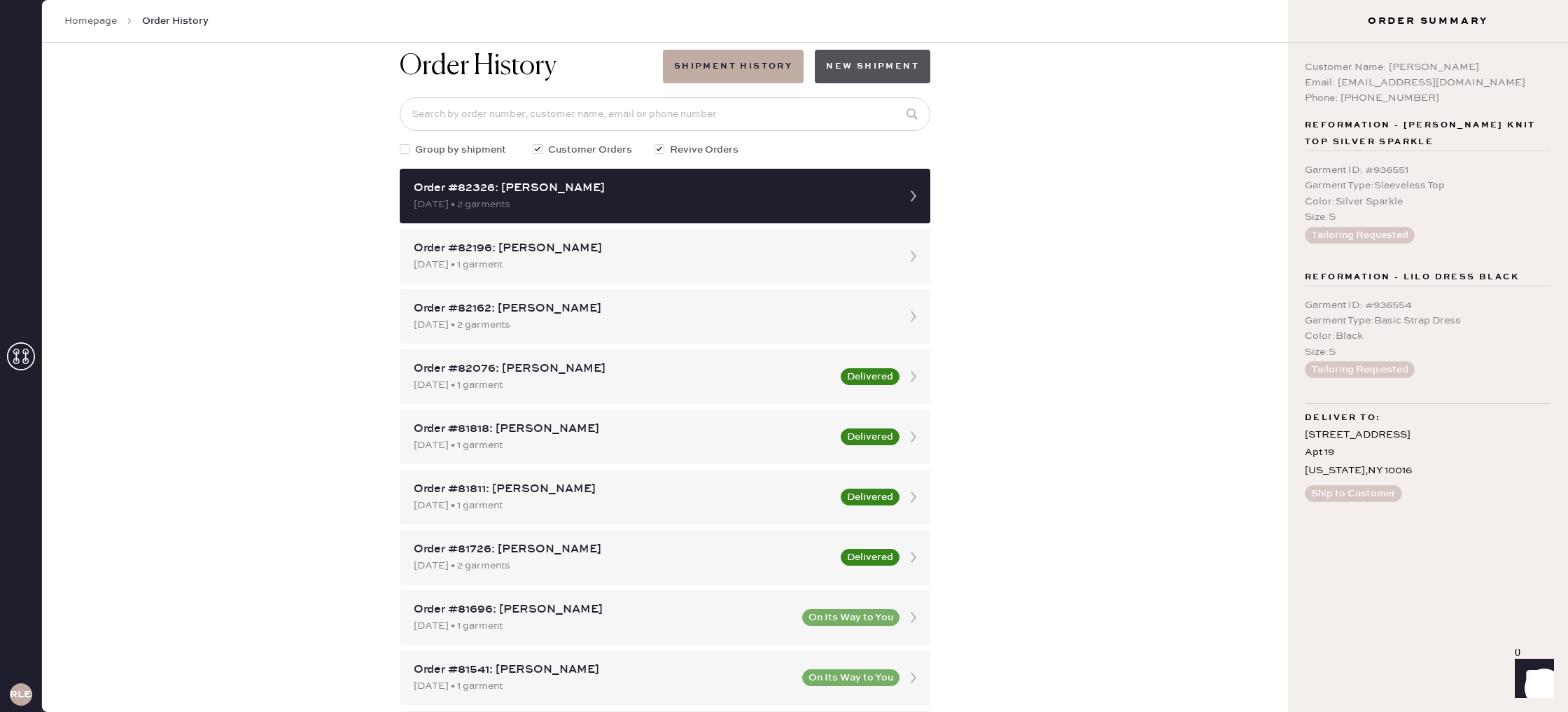
click at [860, 57] on button "New Shipment" at bounding box center [872, 66] width 115 height 34
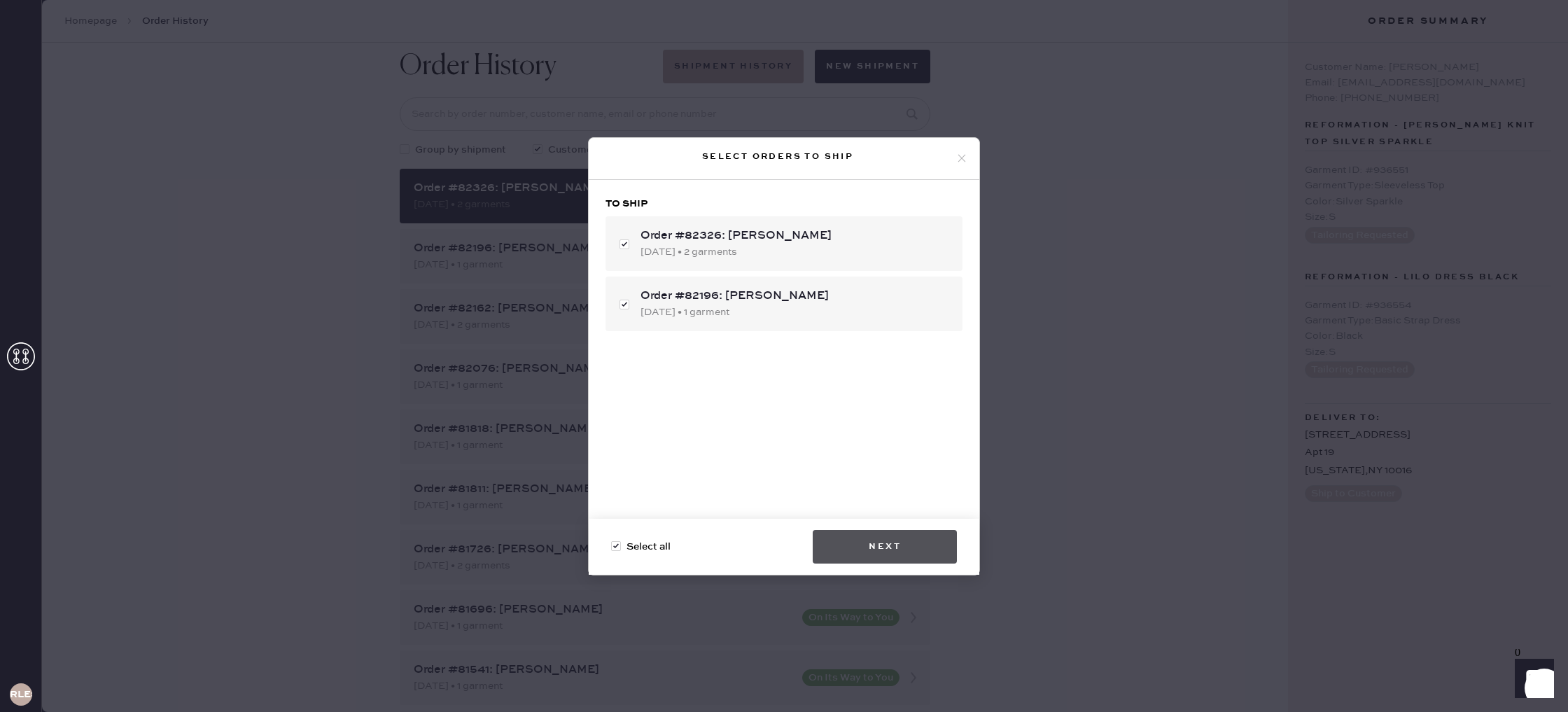
click at [899, 548] on button "Next" at bounding box center [885, 547] width 144 height 34
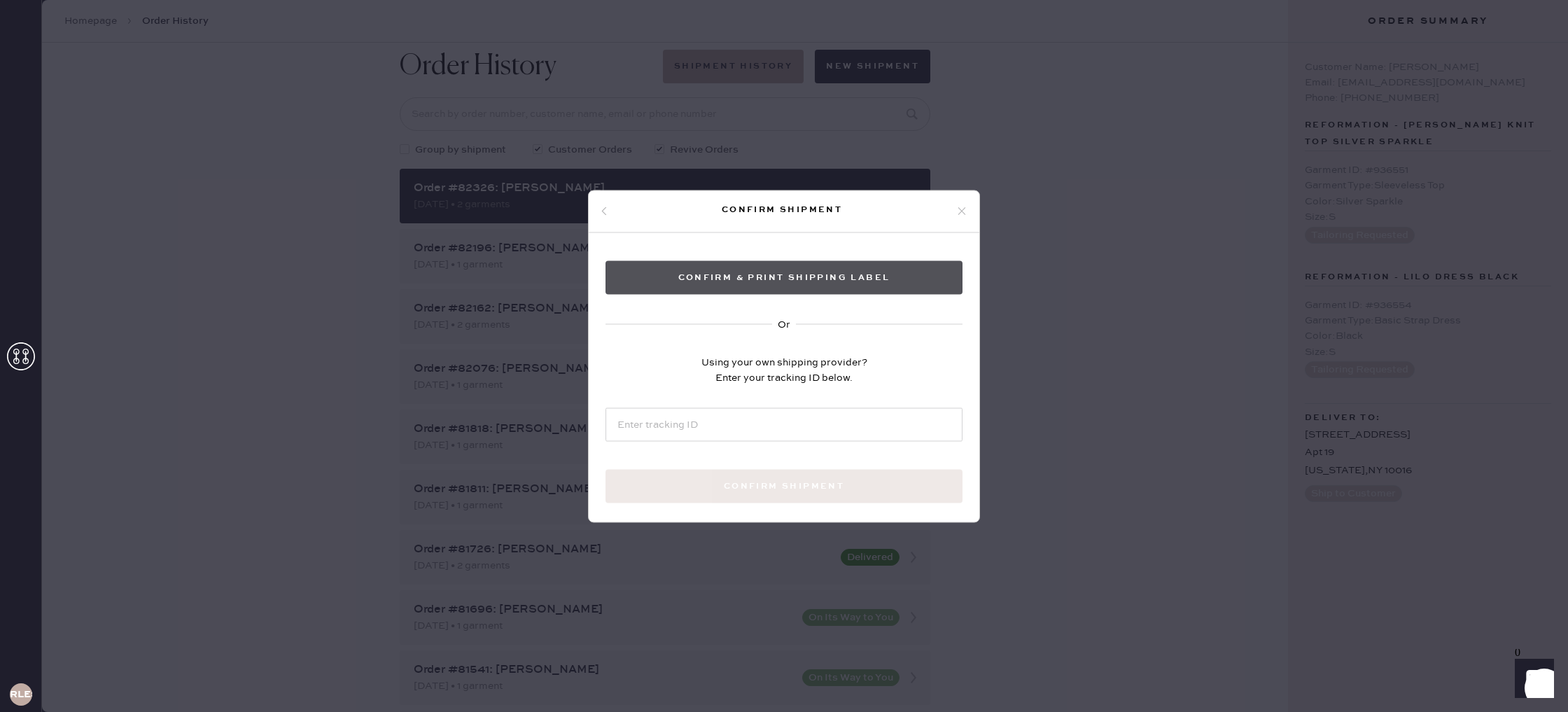
click at [846, 283] on button "Confirm & Print shipping label" at bounding box center [784, 277] width 357 height 34
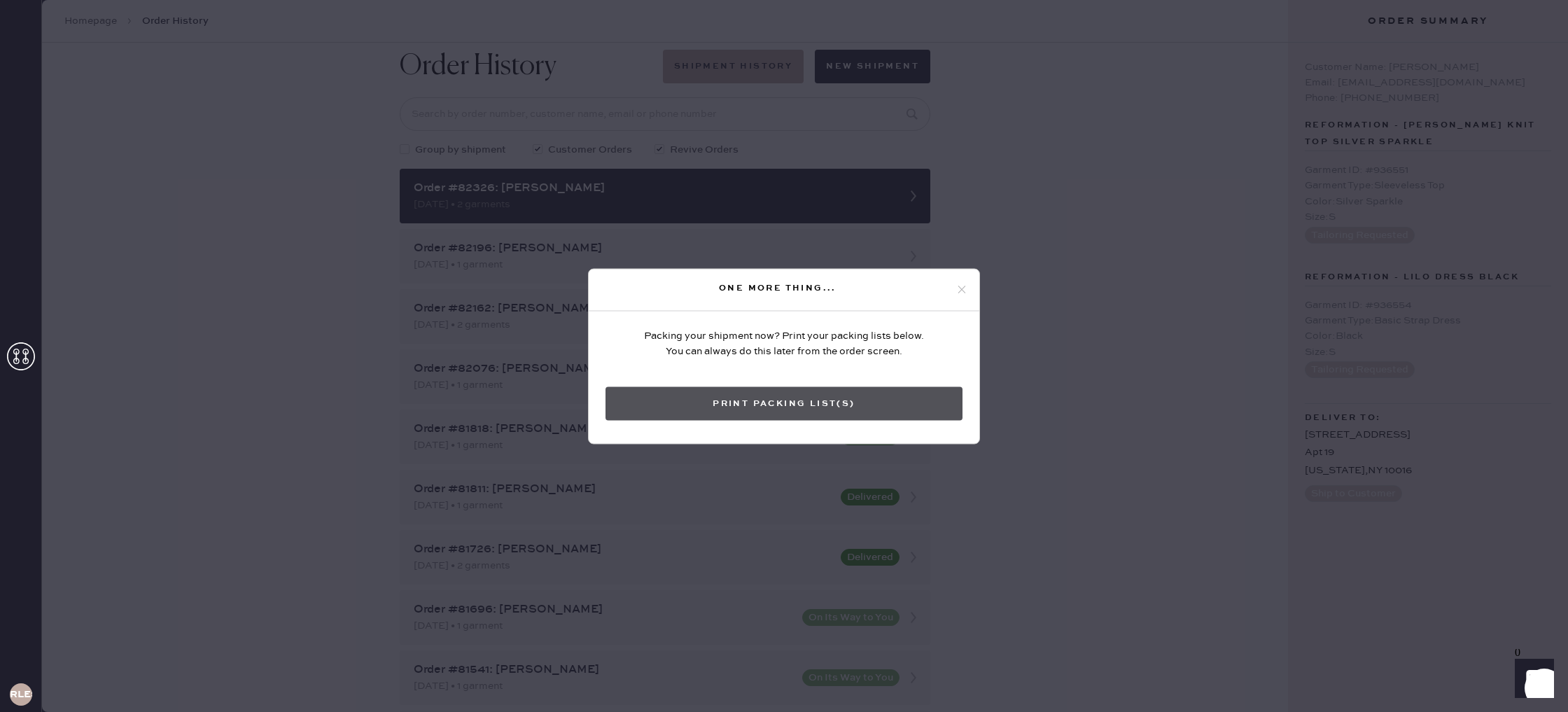
click at [784, 409] on button "Print Packing List(s)" at bounding box center [784, 403] width 357 height 34
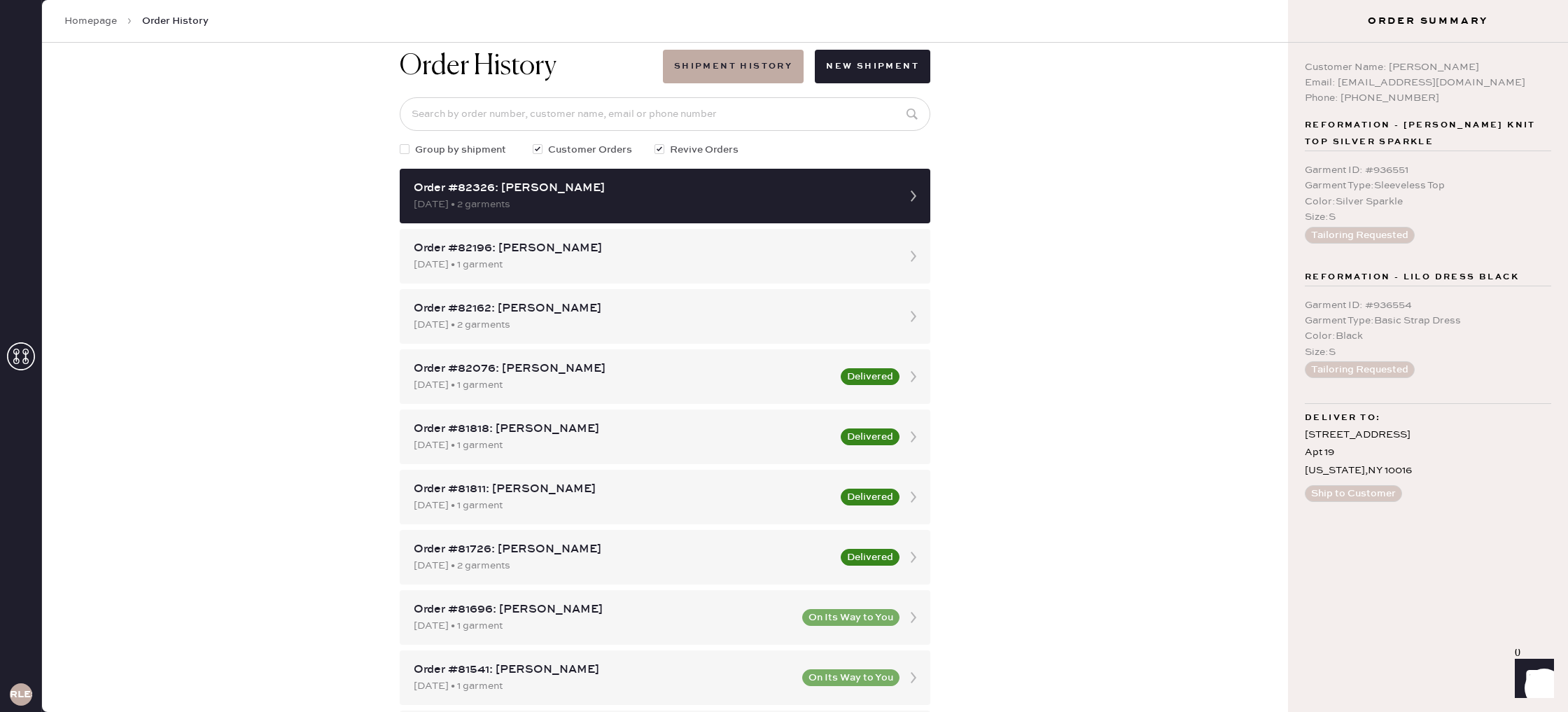
scroll to position [26, 0]
